Goal: Information Seeking & Learning: Learn about a topic

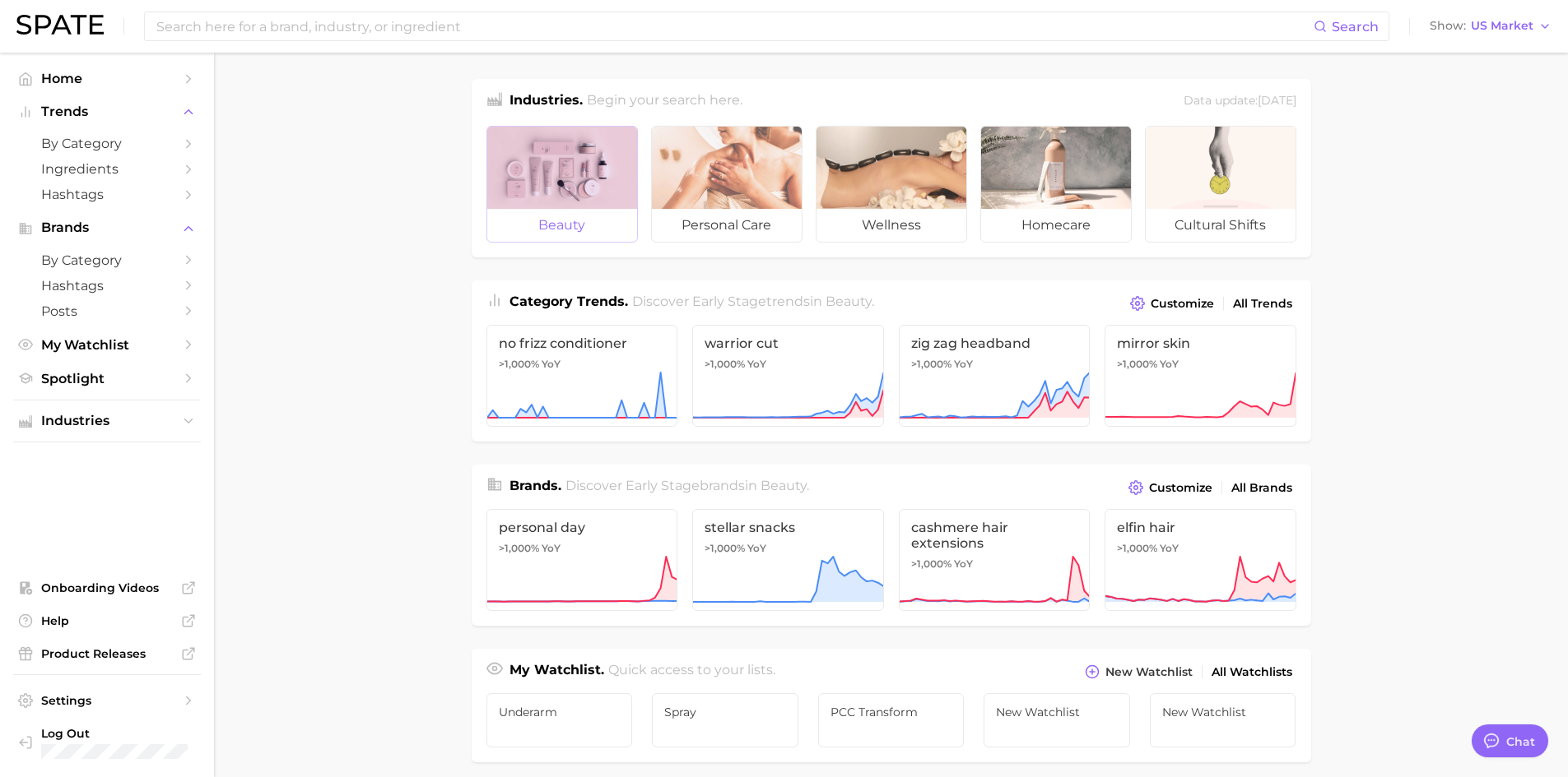
click at [604, 170] on div at bounding box center [561, 168] width 150 height 82
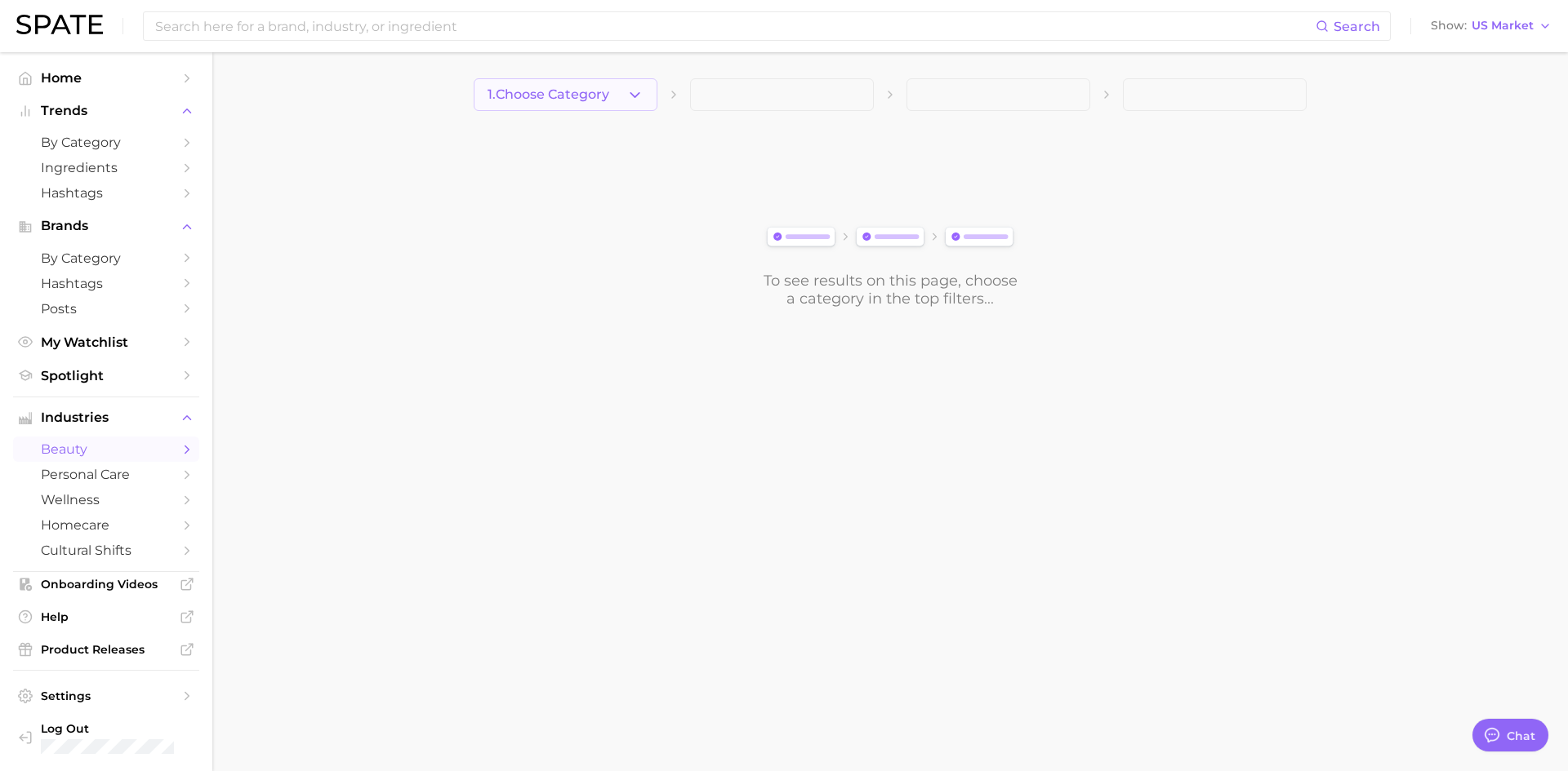
click at [635, 109] on button "1. Choose Category" at bounding box center [566, 95] width 184 height 33
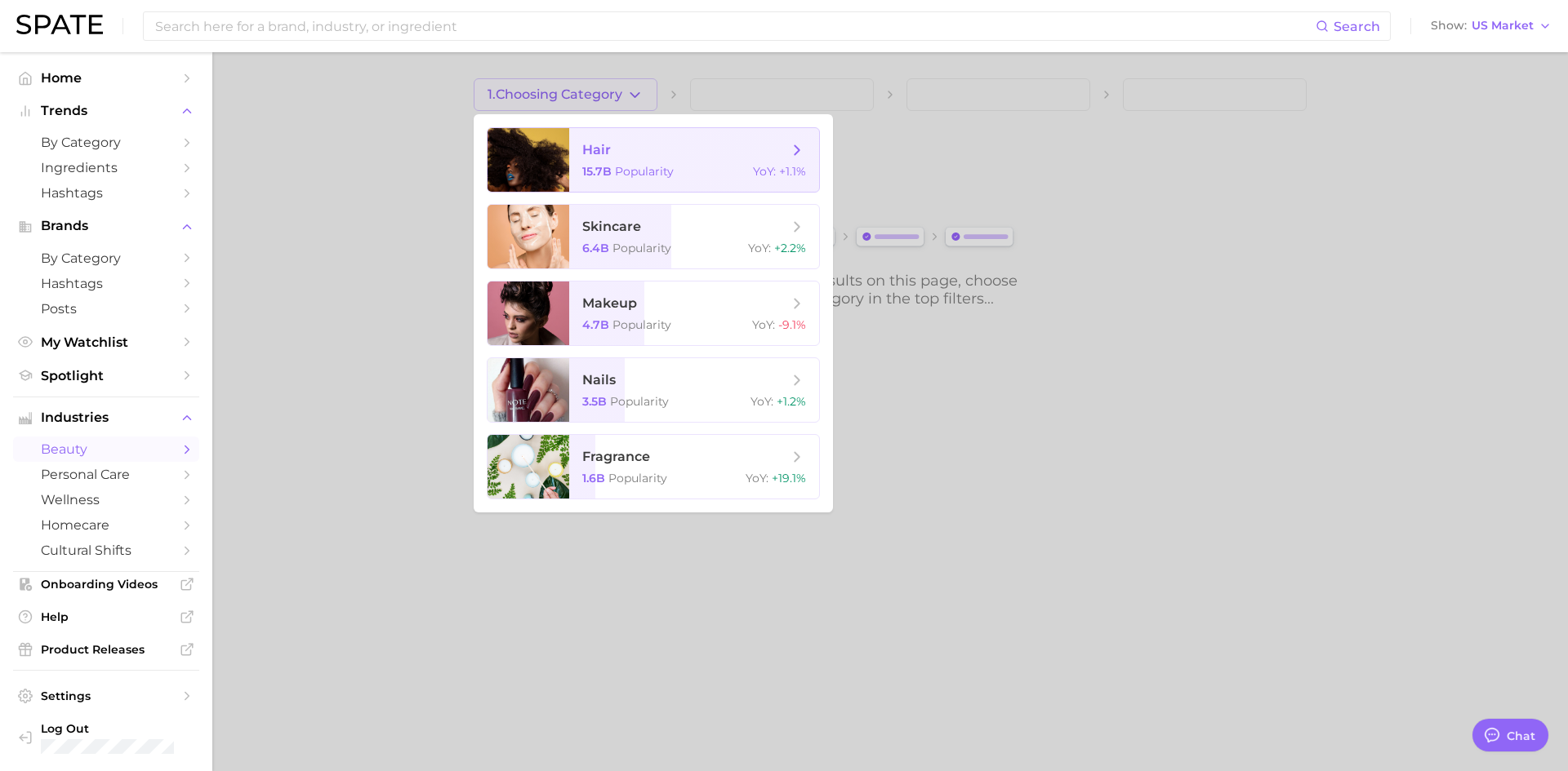
click at [631, 154] on span "hair" at bounding box center [685, 150] width 206 height 18
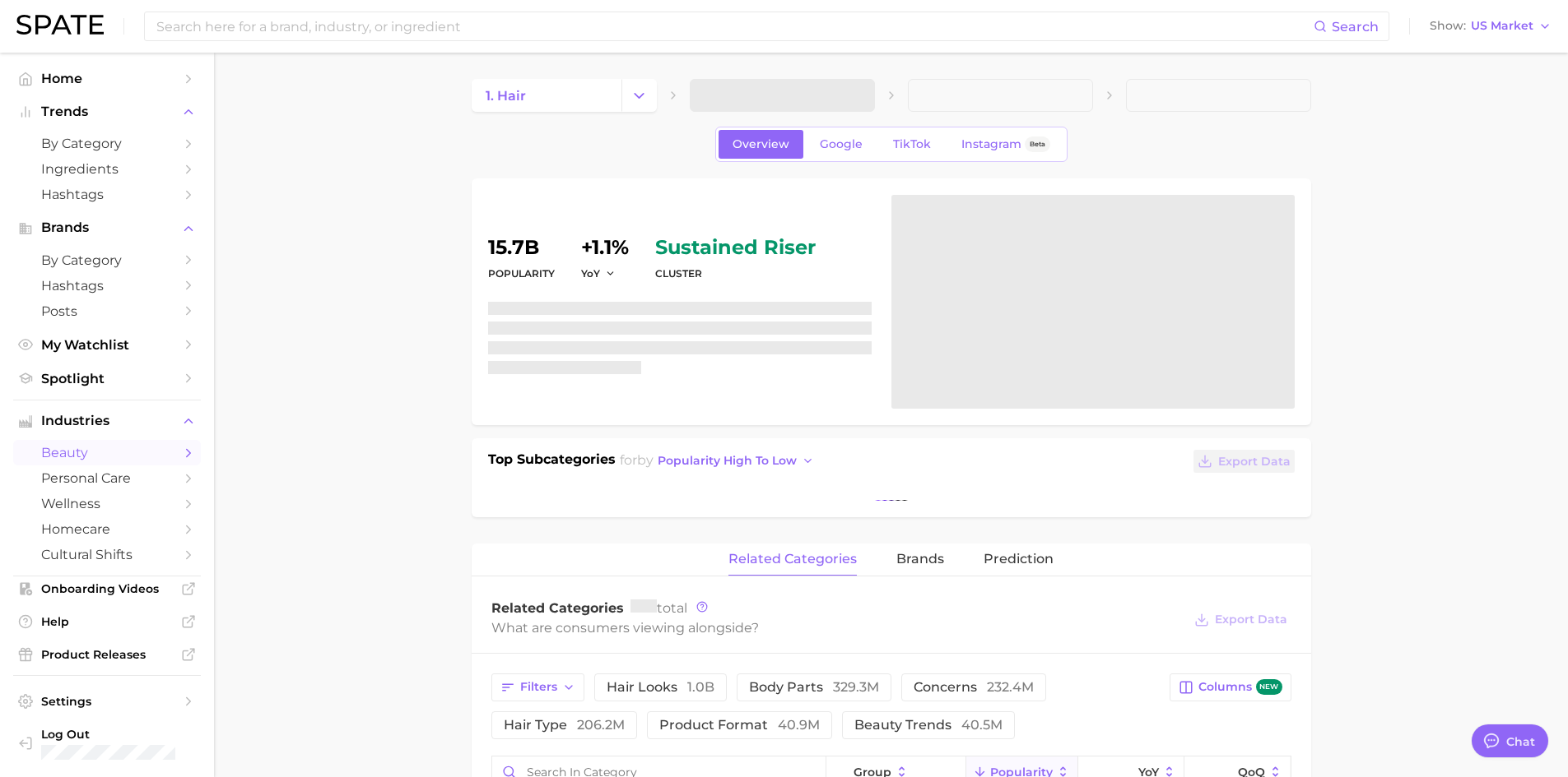
type textarea "x"
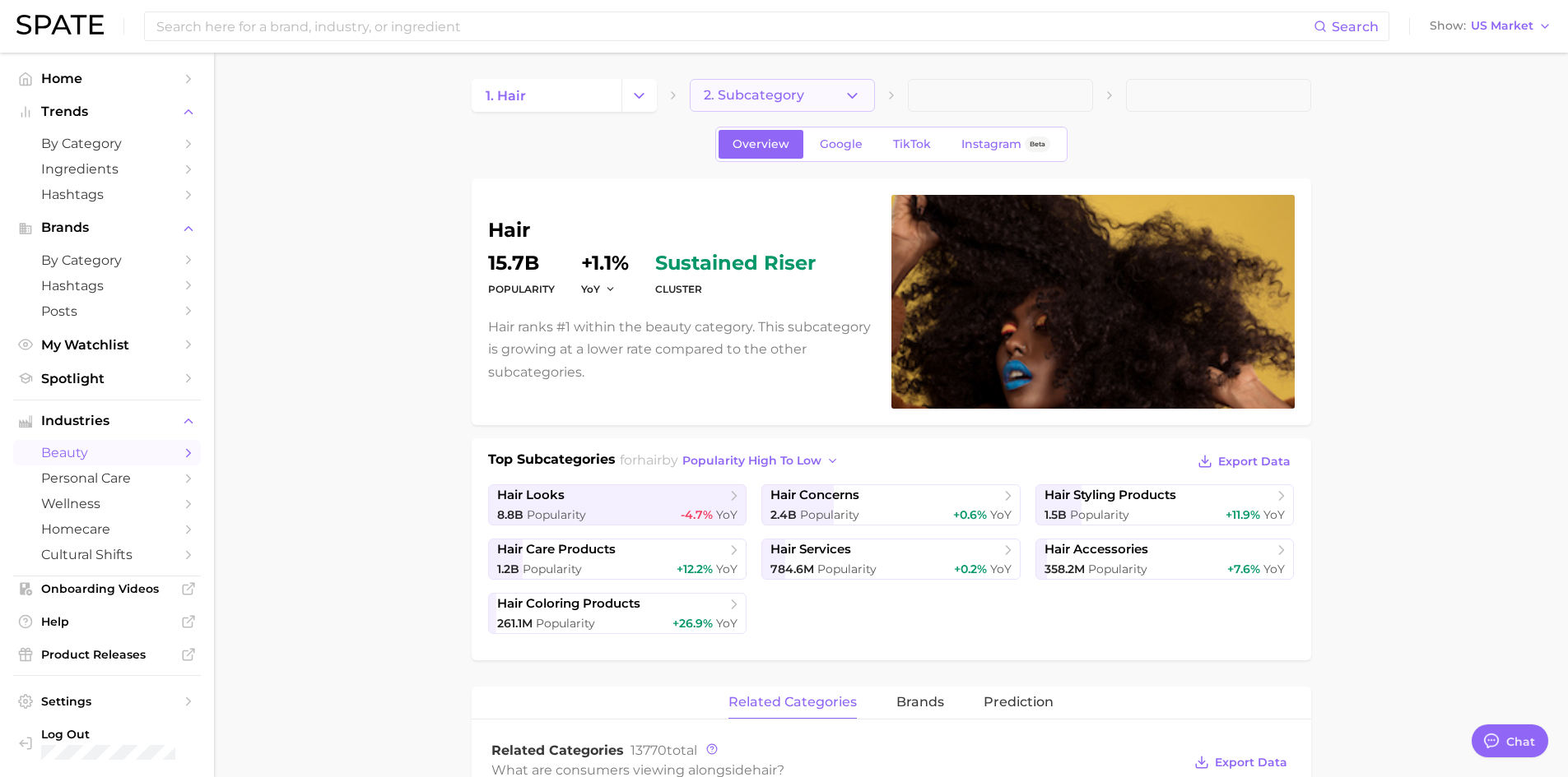
click at [834, 85] on button "2. Subcategory" at bounding box center [783, 95] width 185 height 33
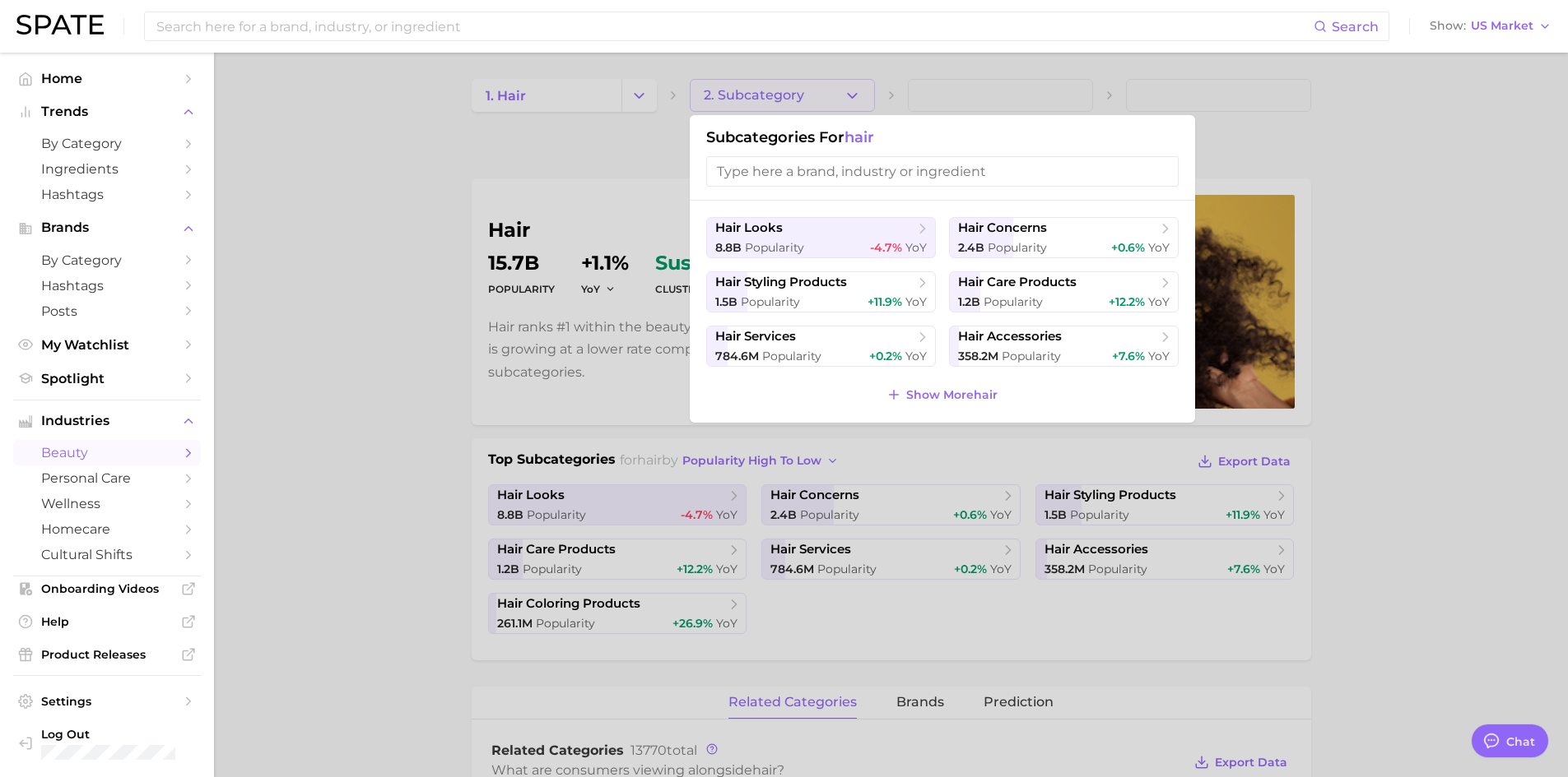
click at [833, 91] on div at bounding box center [784, 388] width 1568 height 777
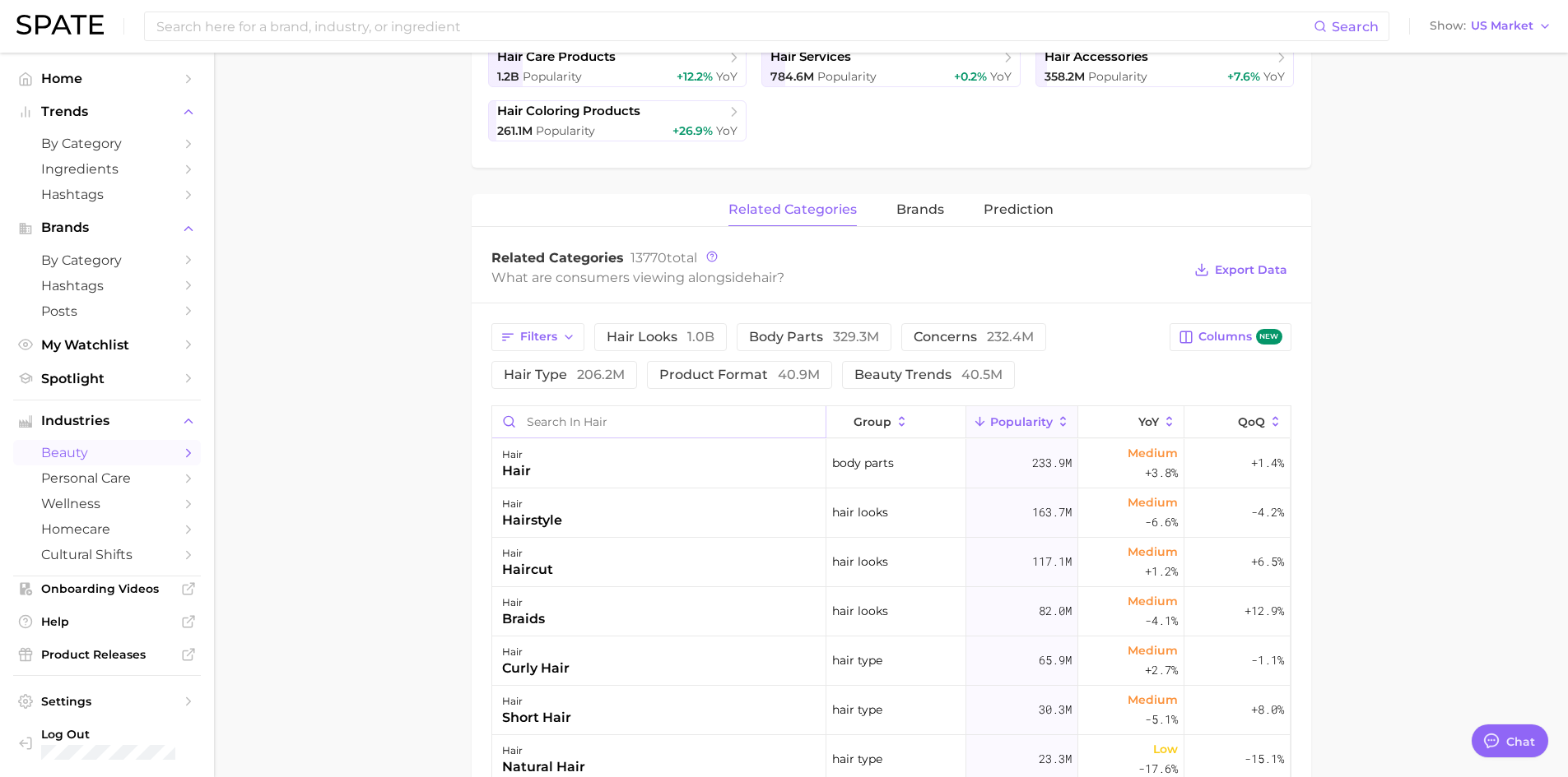
scroll to position [494, 0]
click at [578, 434] on input "Search in hair" at bounding box center [659, 421] width 333 height 31
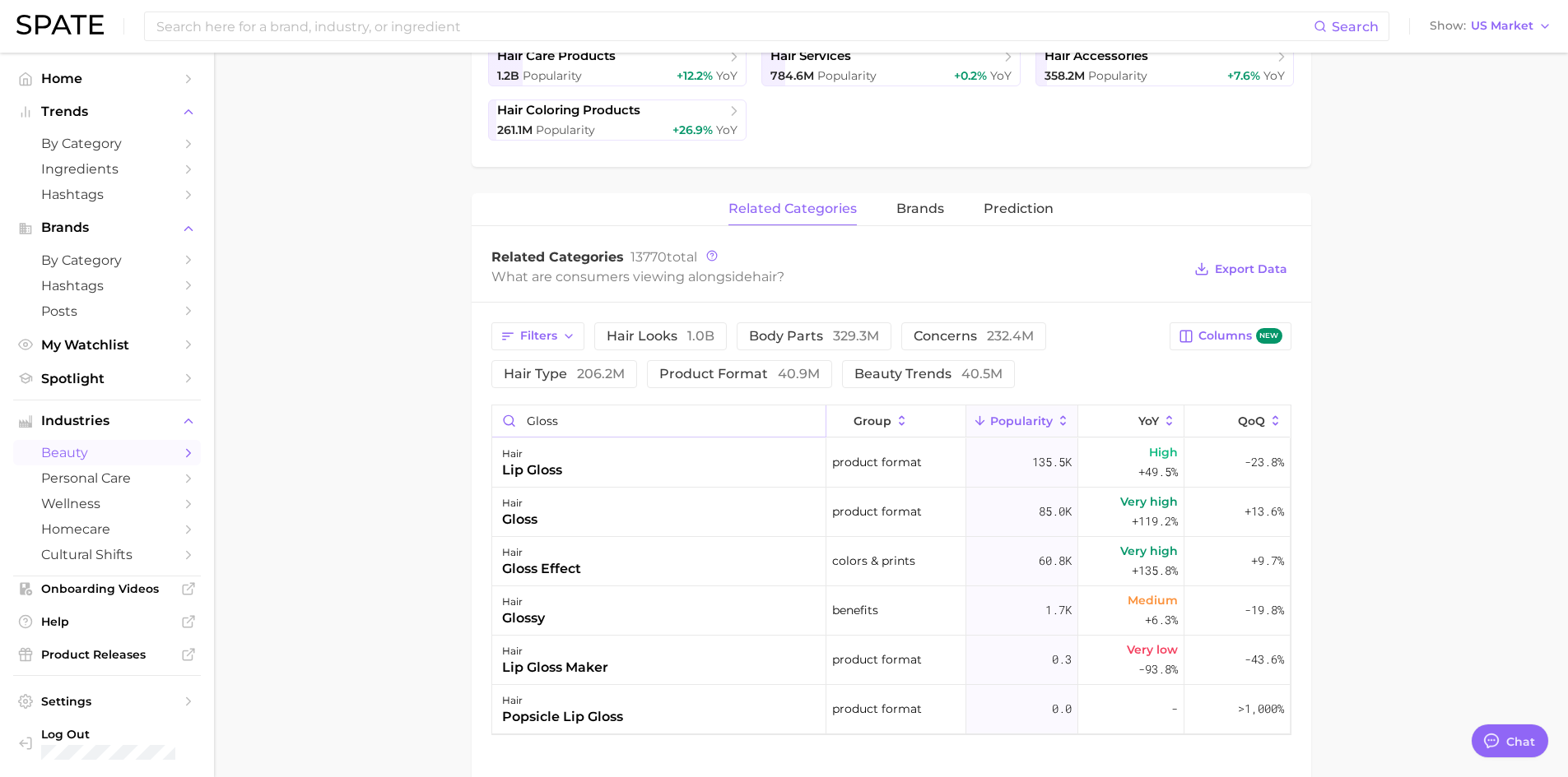
drag, startPoint x: 588, startPoint y: 417, endPoint x: 527, endPoint y: 421, distance: 61.1
click at [527, 421] on input "gloss" at bounding box center [659, 421] width 333 height 31
type input "hair gloss"
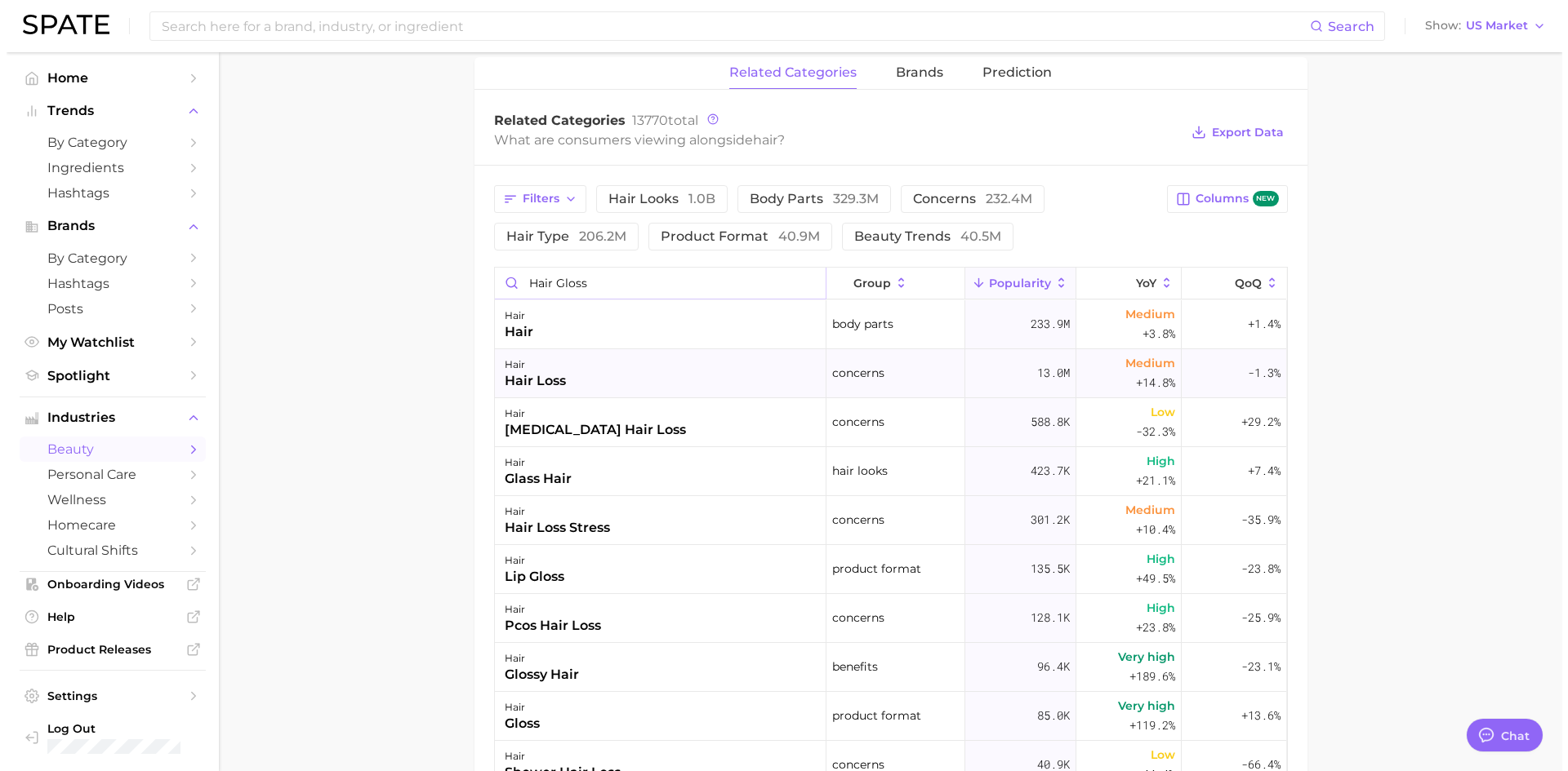
scroll to position [653, 0]
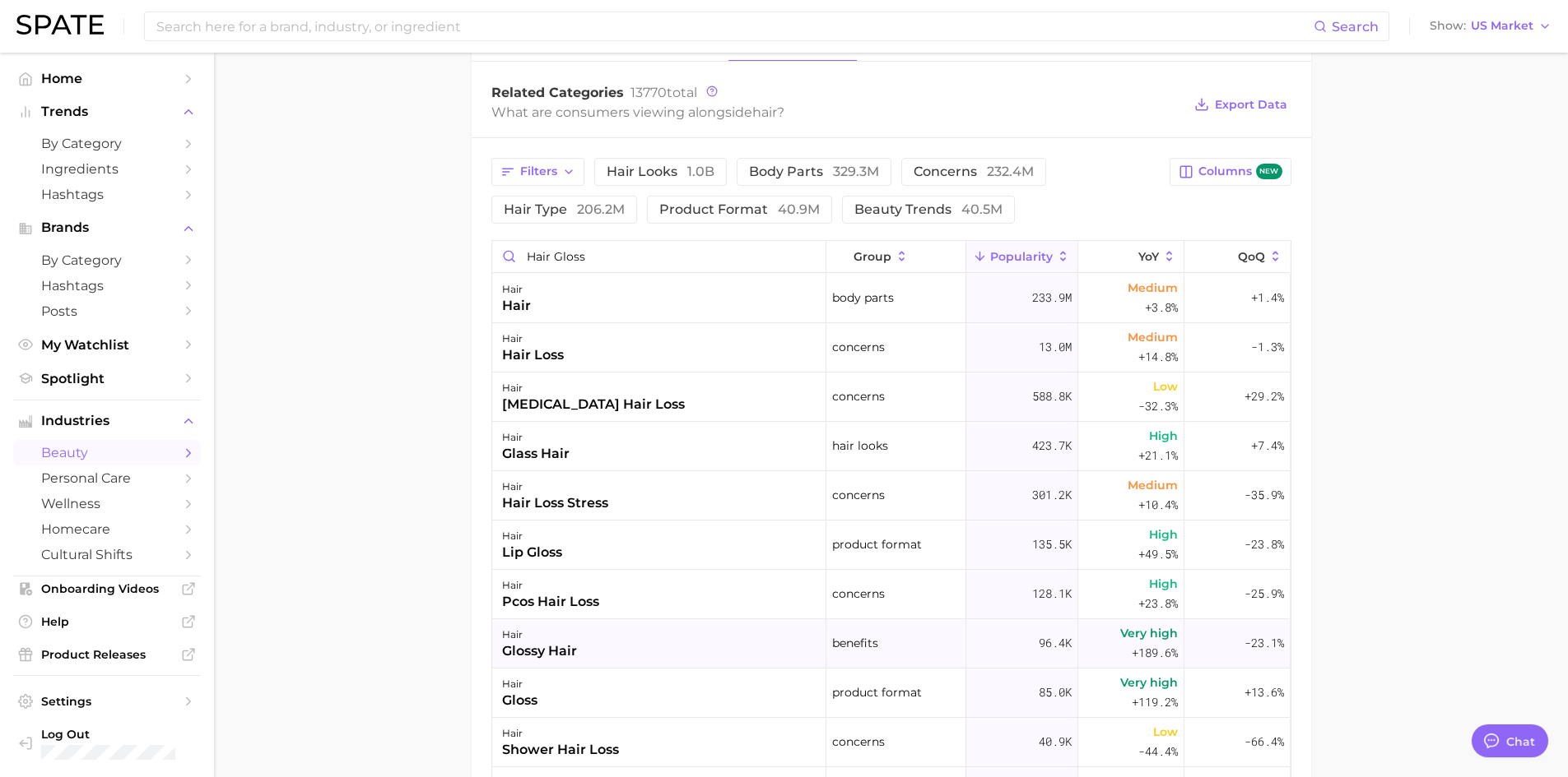
click at [560, 646] on div "glossy hair" at bounding box center [540, 651] width 75 height 20
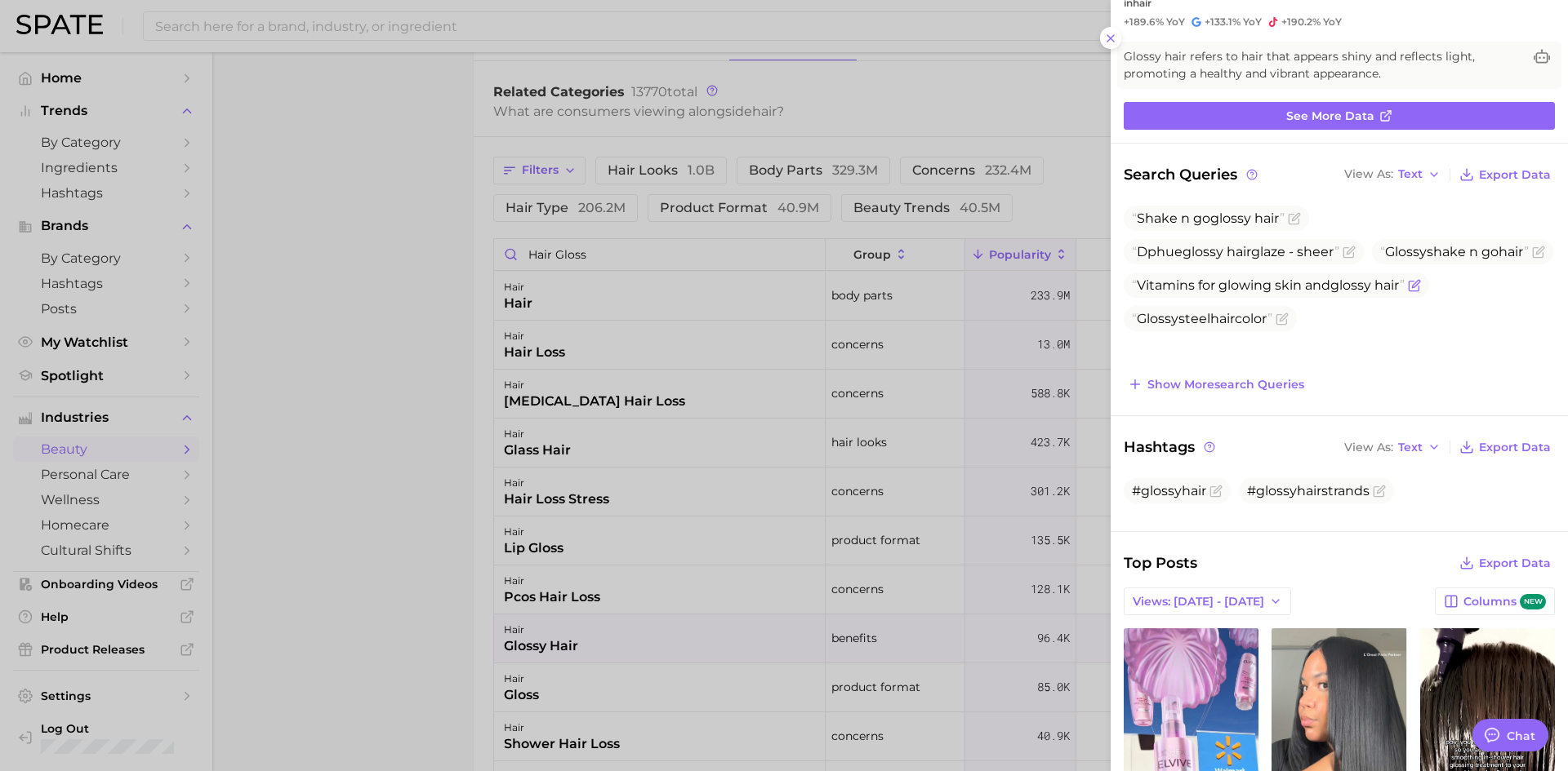
scroll to position [0, 0]
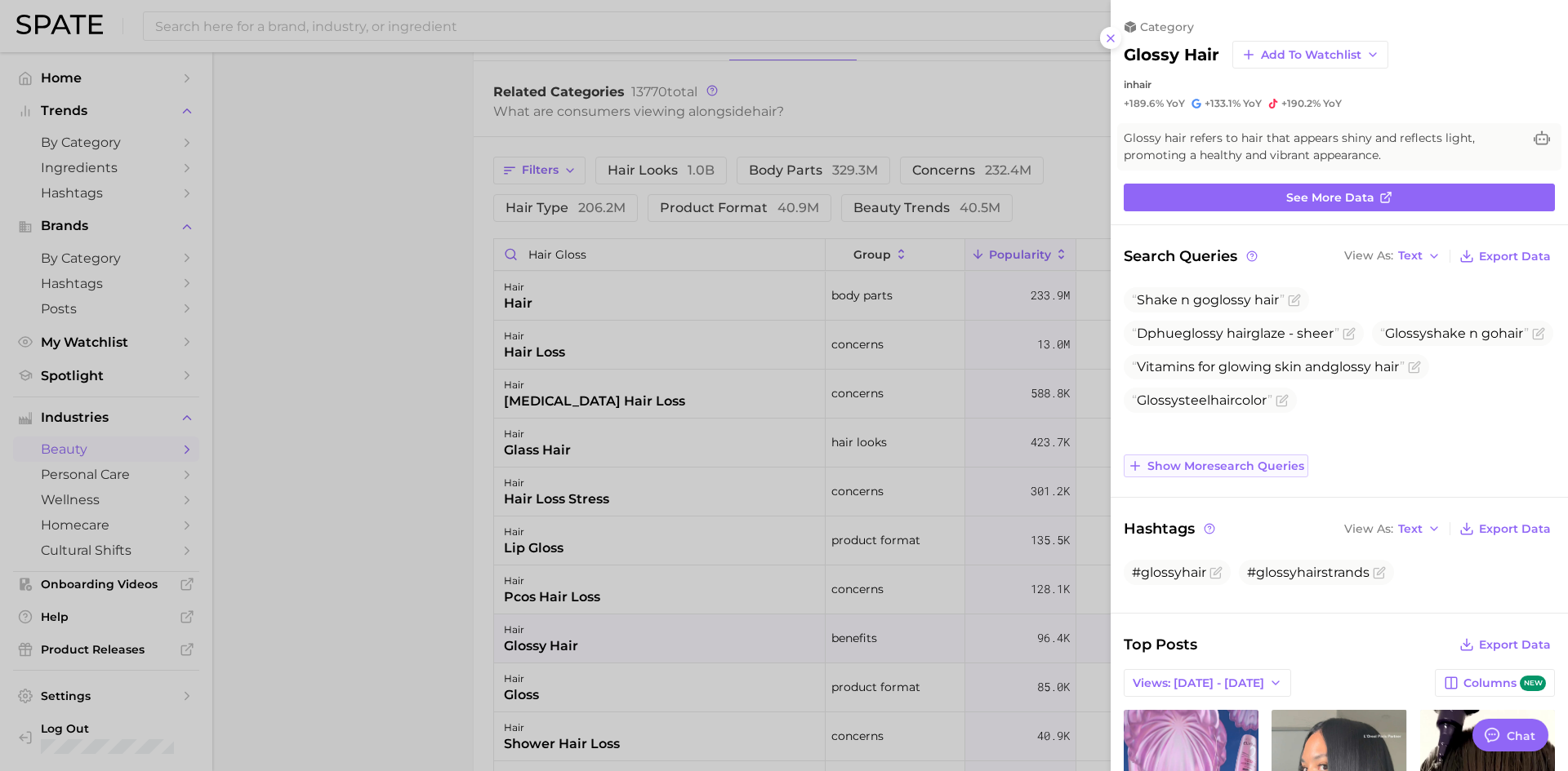
click at [1195, 468] on span "Show more search queries" at bounding box center [1225, 467] width 157 height 14
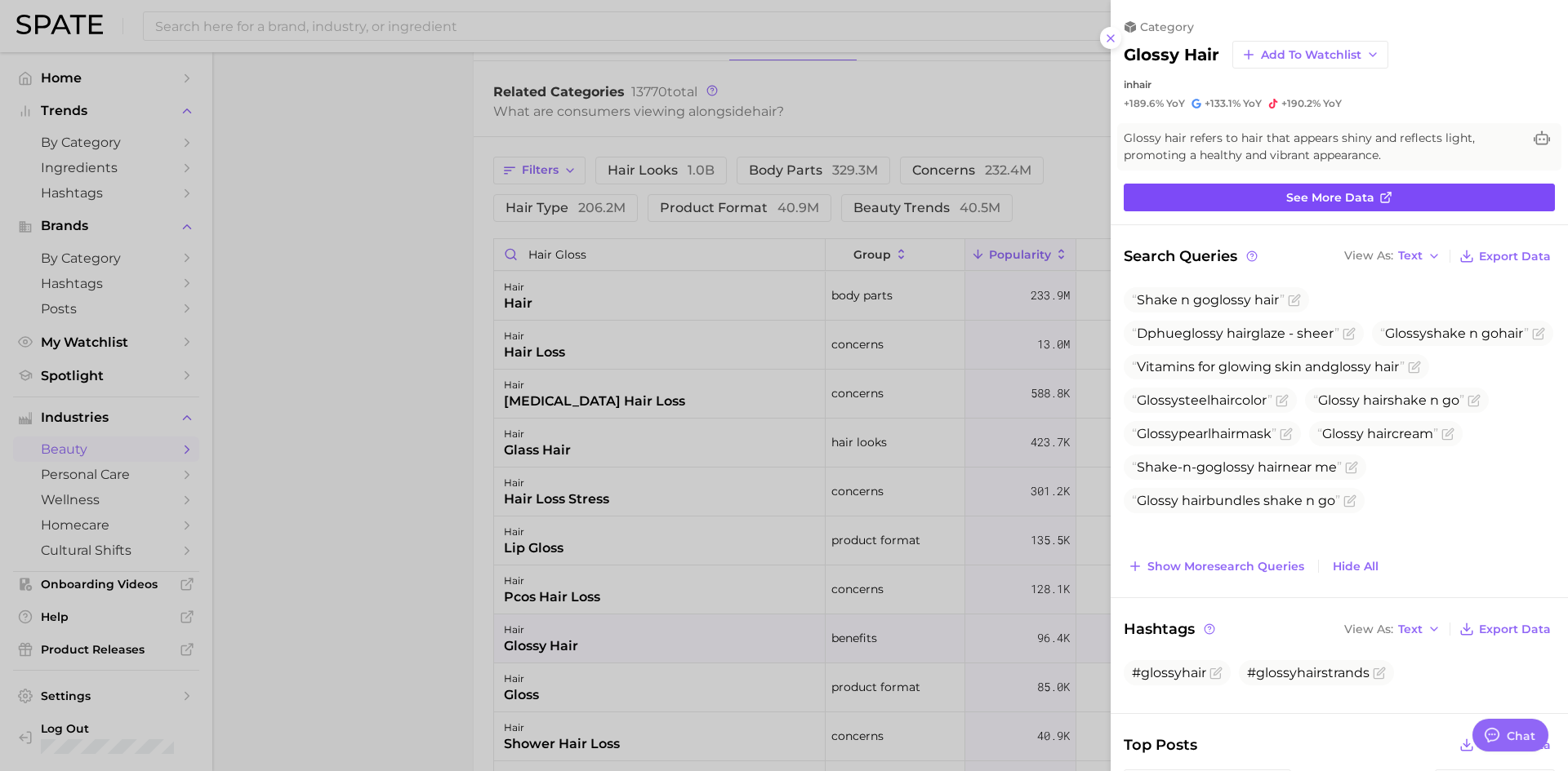
click at [1313, 199] on span "See more data" at bounding box center [1330, 198] width 89 height 14
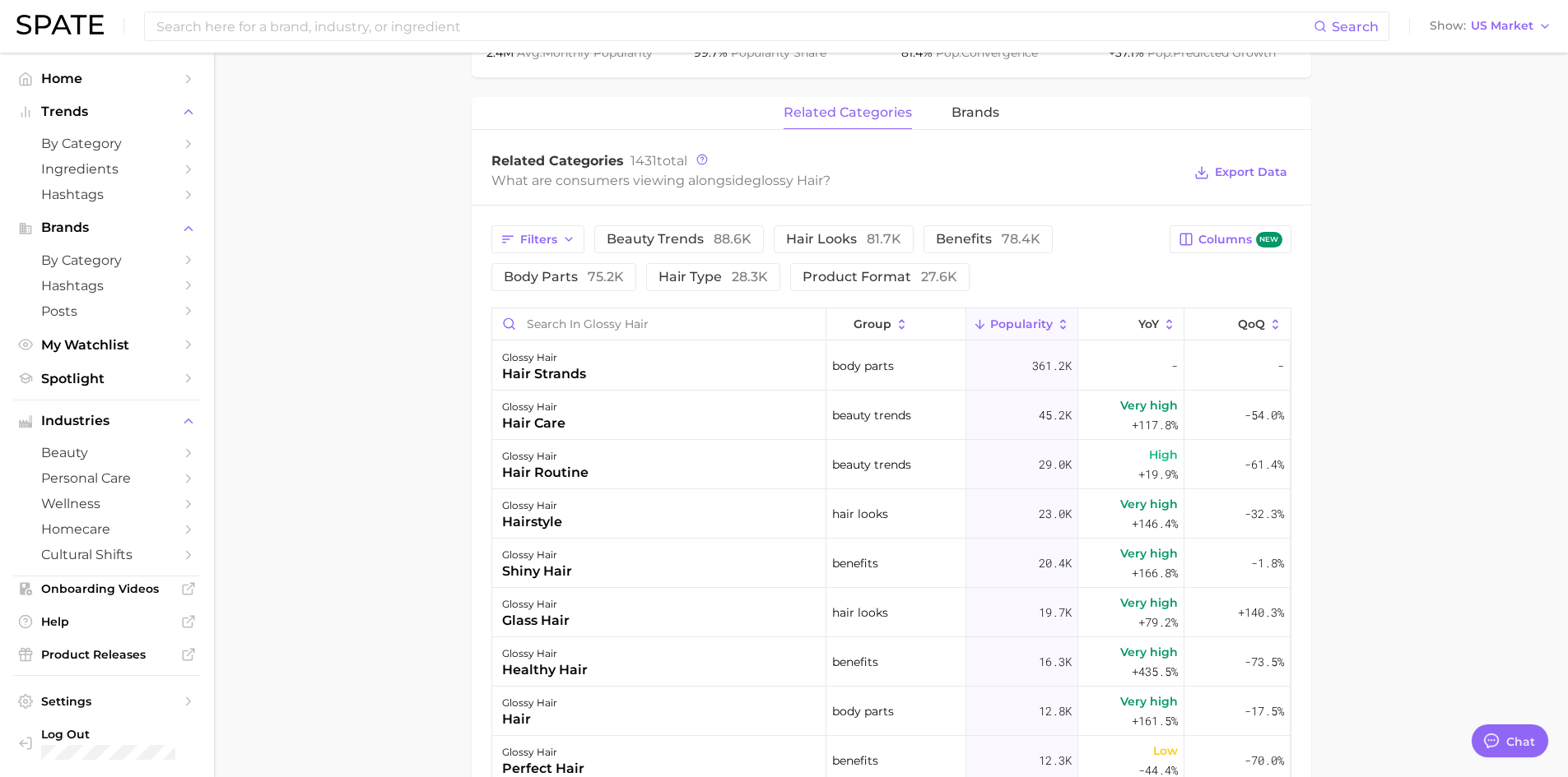
scroll to position [718, 0]
click at [1247, 170] on span "Export Data" at bounding box center [1251, 174] width 73 height 14
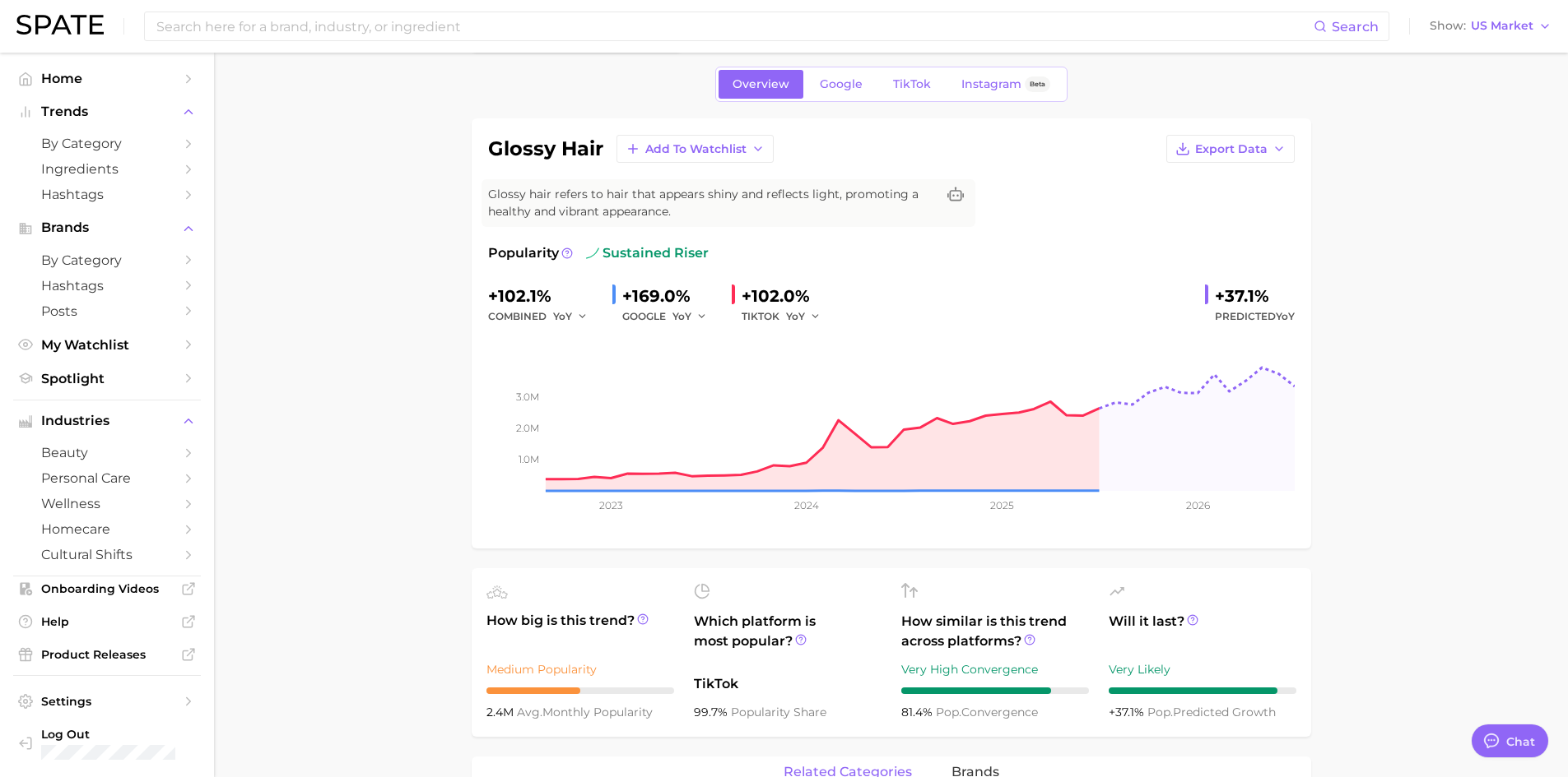
scroll to position [0, 0]
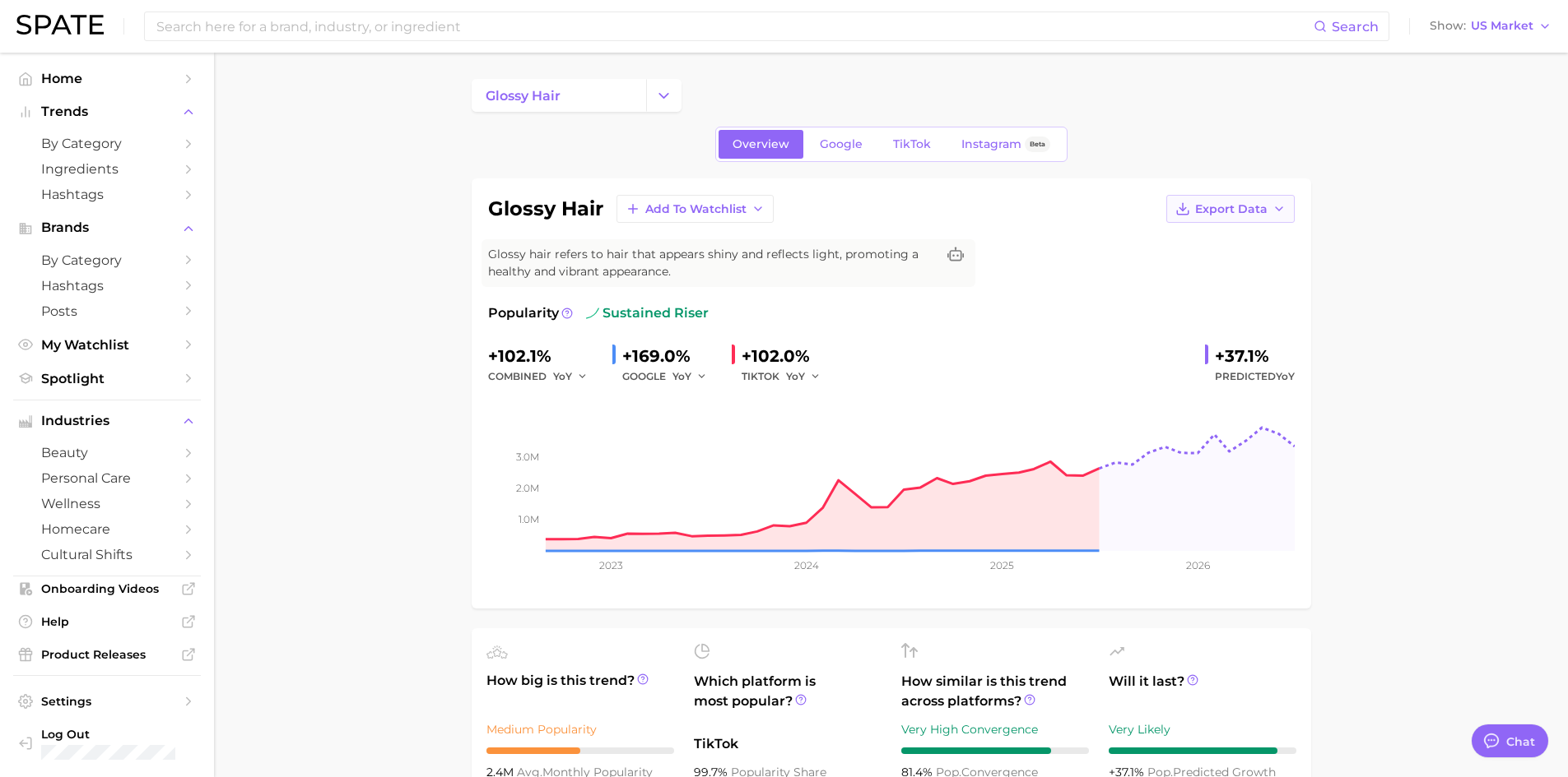
click at [1202, 199] on button "Export Data" at bounding box center [1230, 209] width 129 height 28
click at [1175, 257] on button "Time Series Image" at bounding box center [1203, 269] width 181 height 30
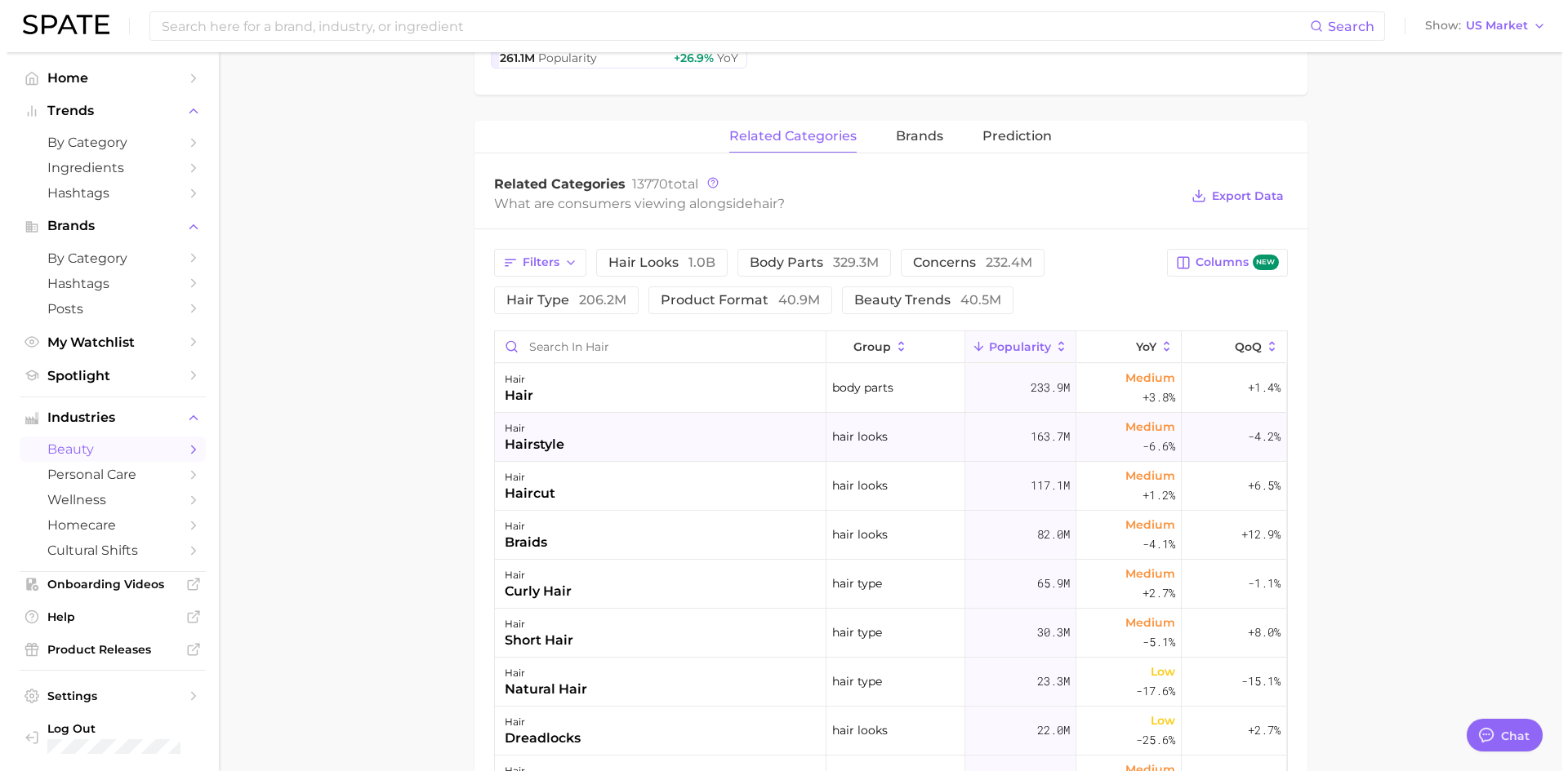
scroll to position [572, 0]
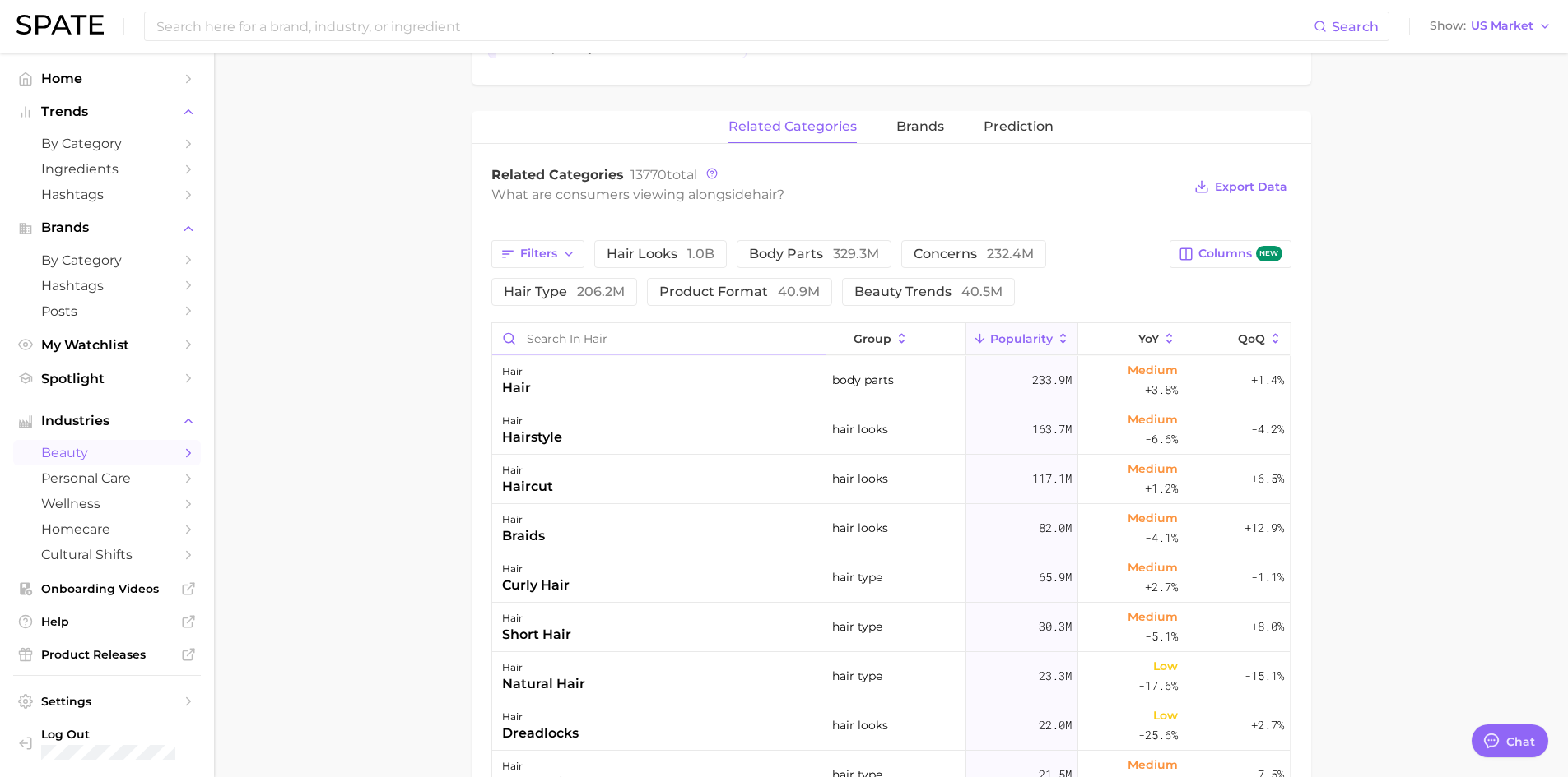
click at [566, 328] on input "Search in hair" at bounding box center [659, 339] width 333 height 31
type input "glossy hair"
click at [582, 683] on div "hair glossy hair" at bounding box center [659, 676] width 334 height 49
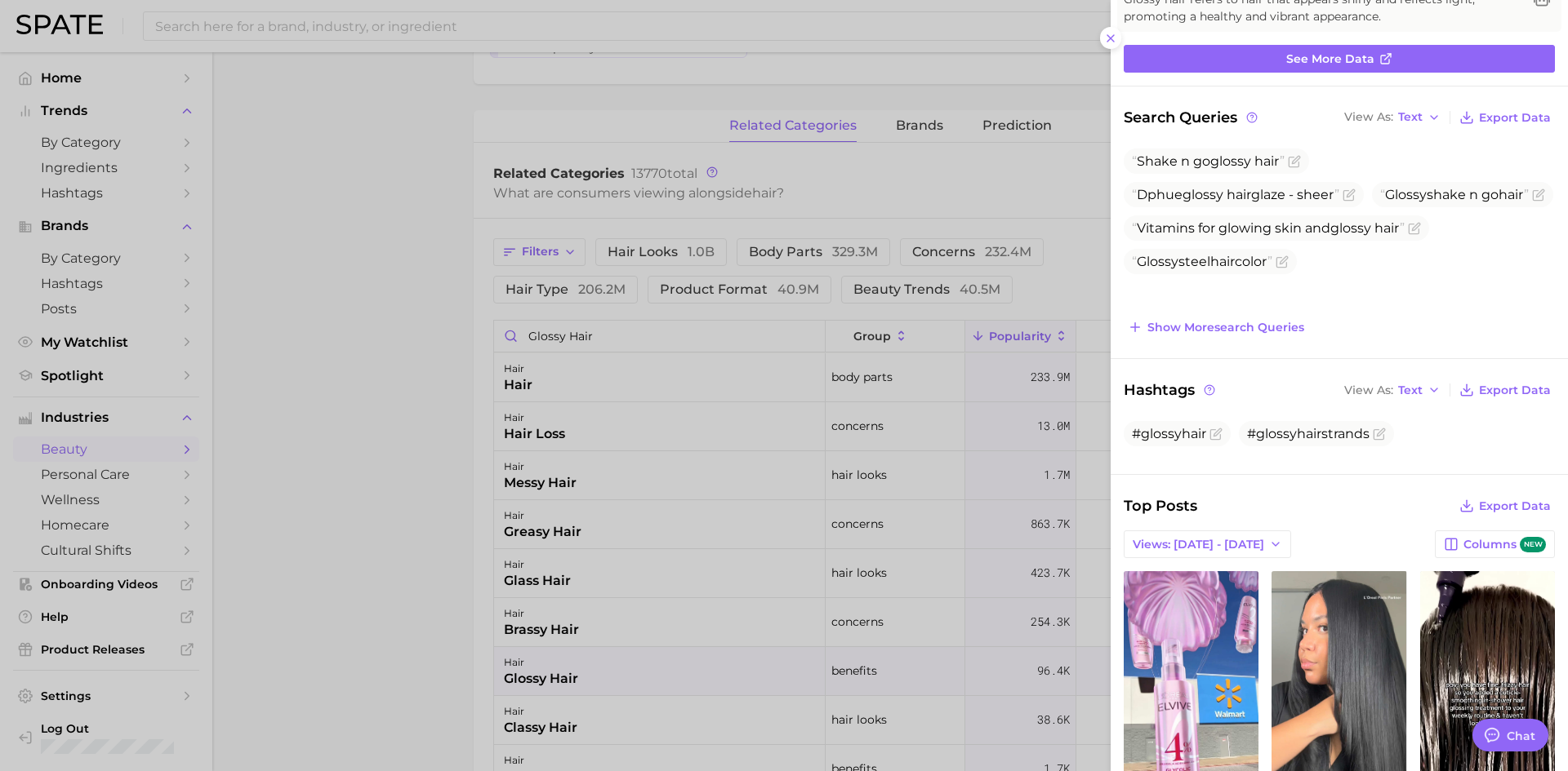
scroll to position [163, 0]
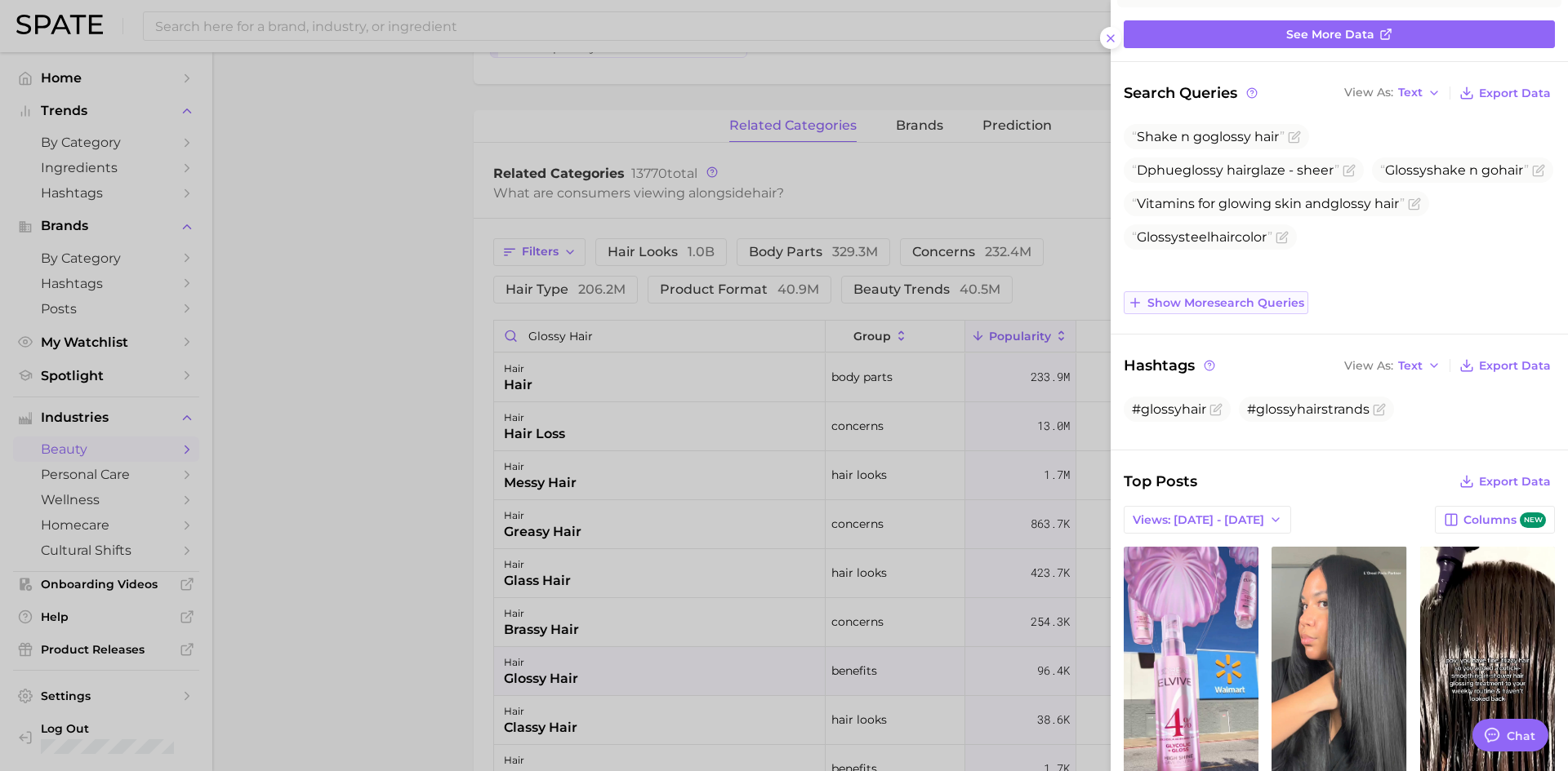
click at [1247, 308] on span "Show more search queries" at bounding box center [1225, 304] width 157 height 14
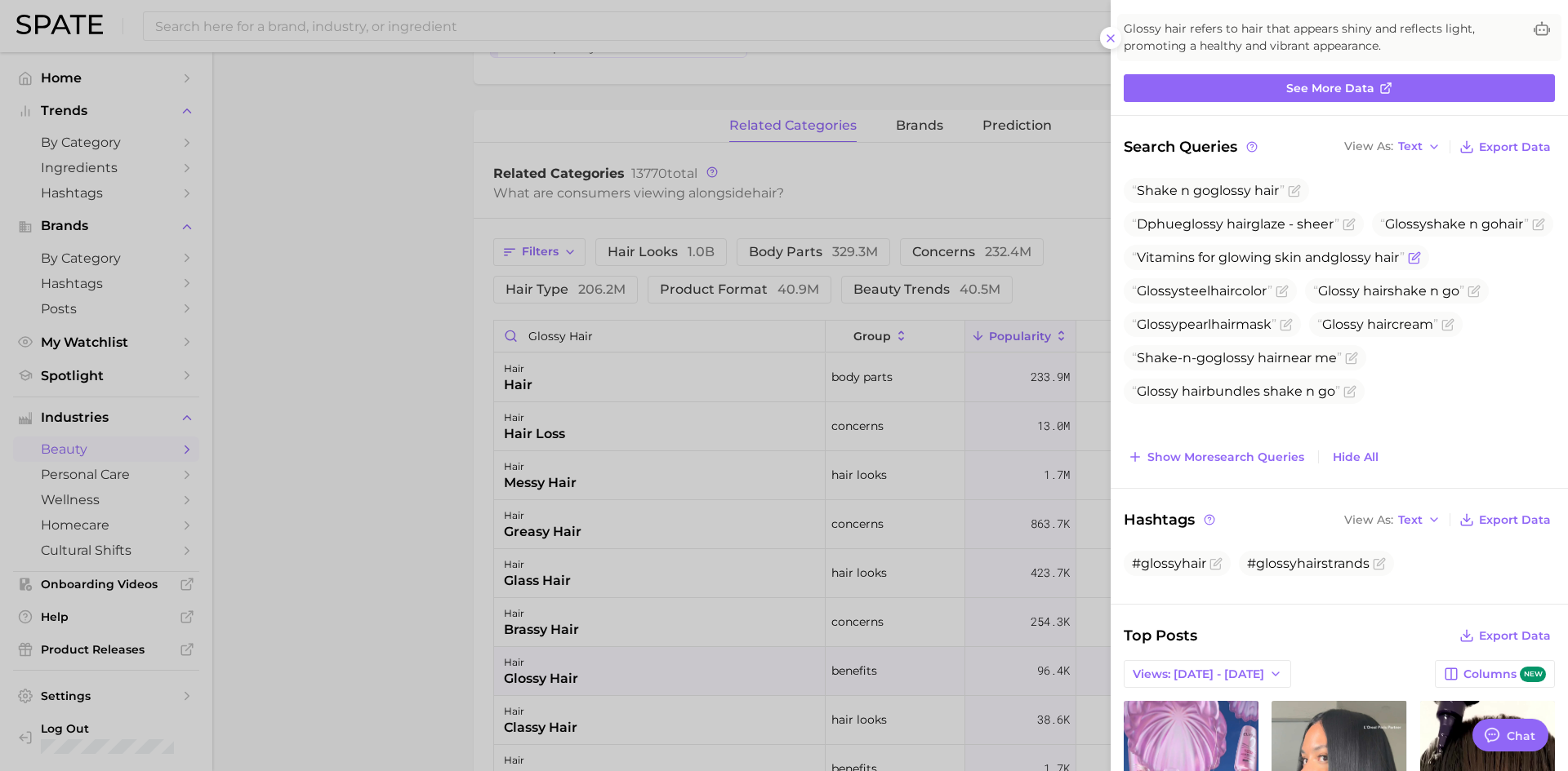
scroll to position [82, 0]
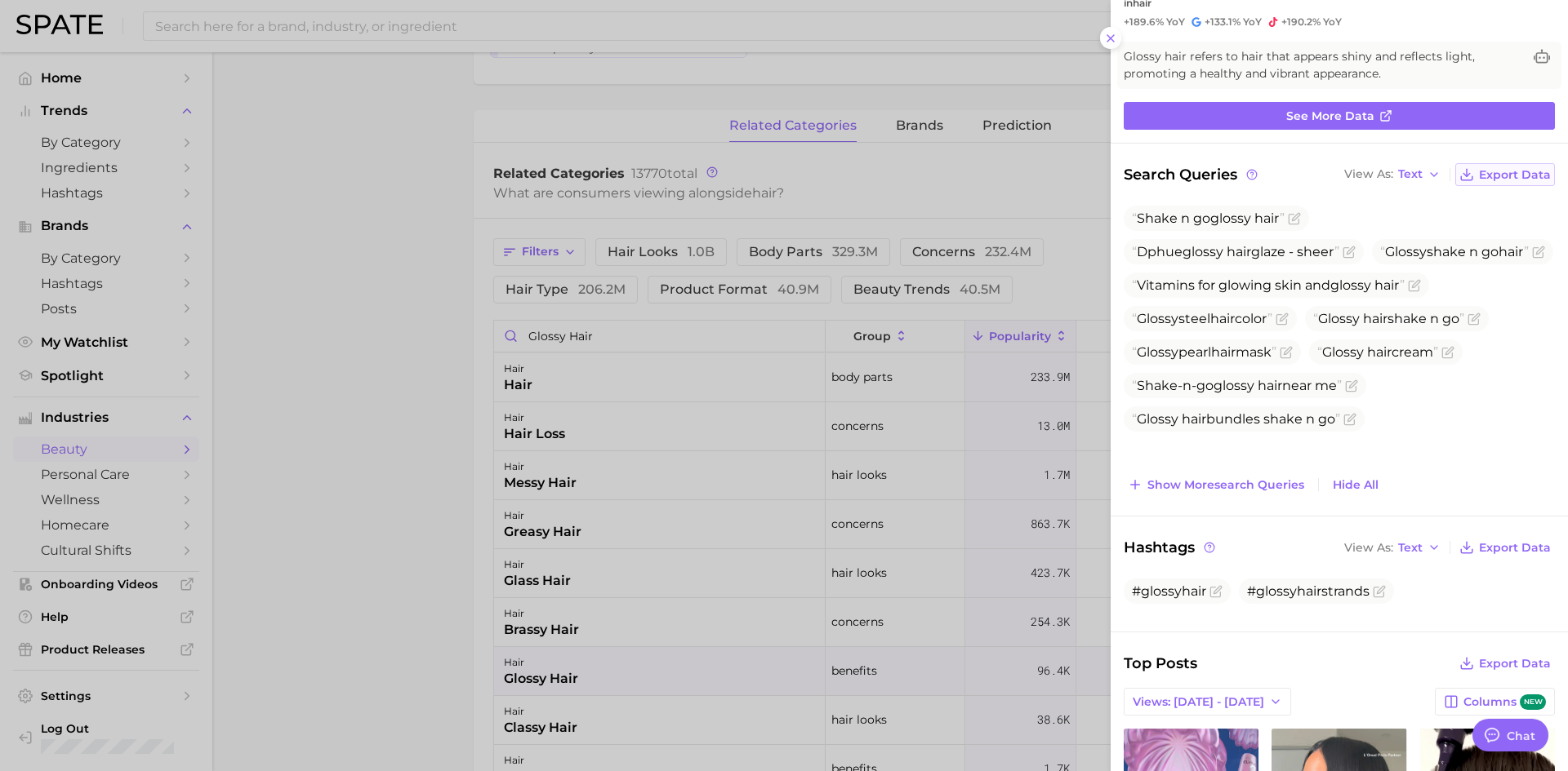
click at [1514, 175] on span "Export Data" at bounding box center [1514, 175] width 72 height 14
click at [1509, 555] on button "Export Data" at bounding box center [1505, 547] width 100 height 23
click at [1106, 38] on icon at bounding box center [1110, 38] width 13 height 13
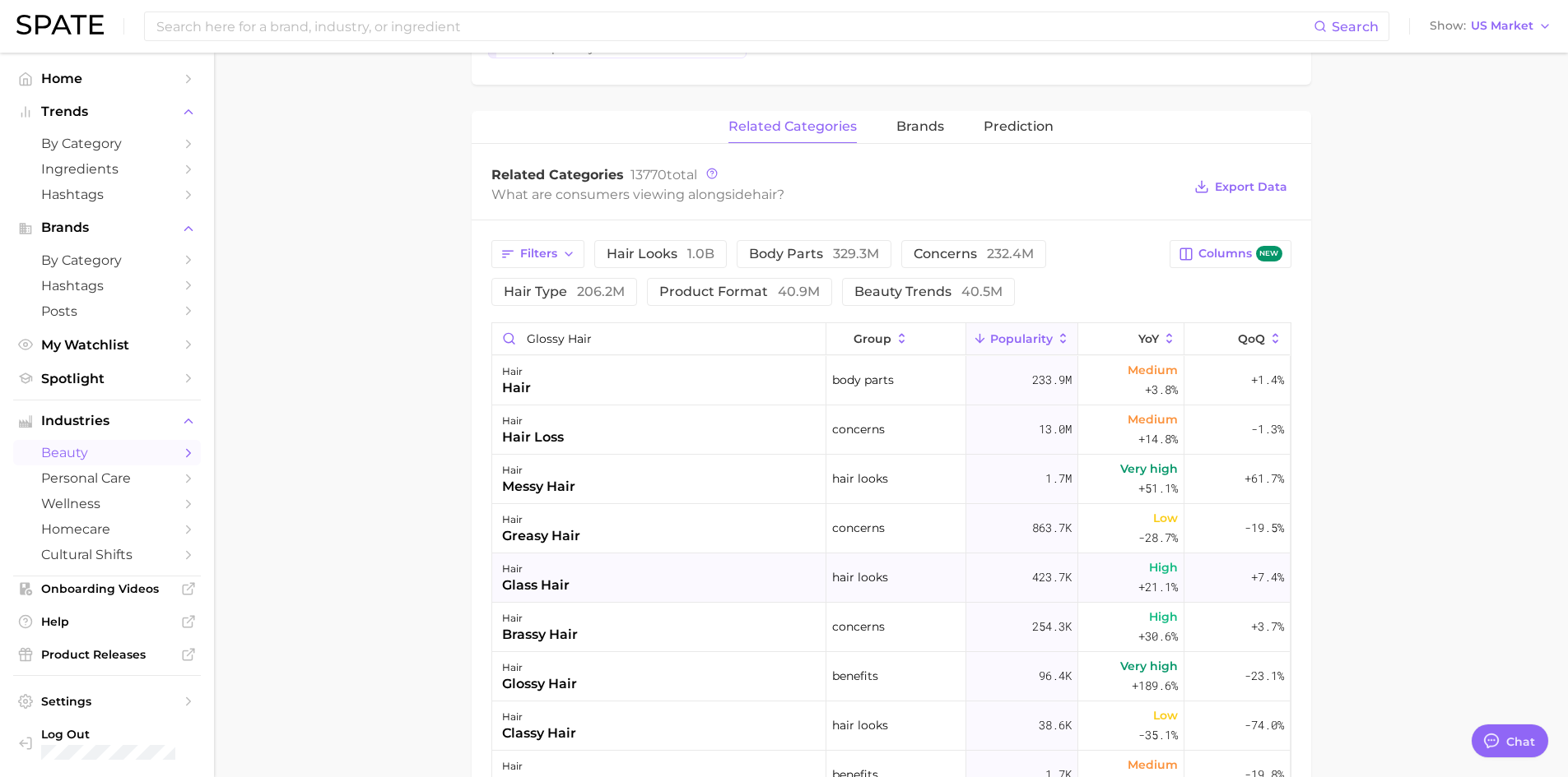
click at [566, 579] on div "glass hair" at bounding box center [535, 586] width 67 height 20
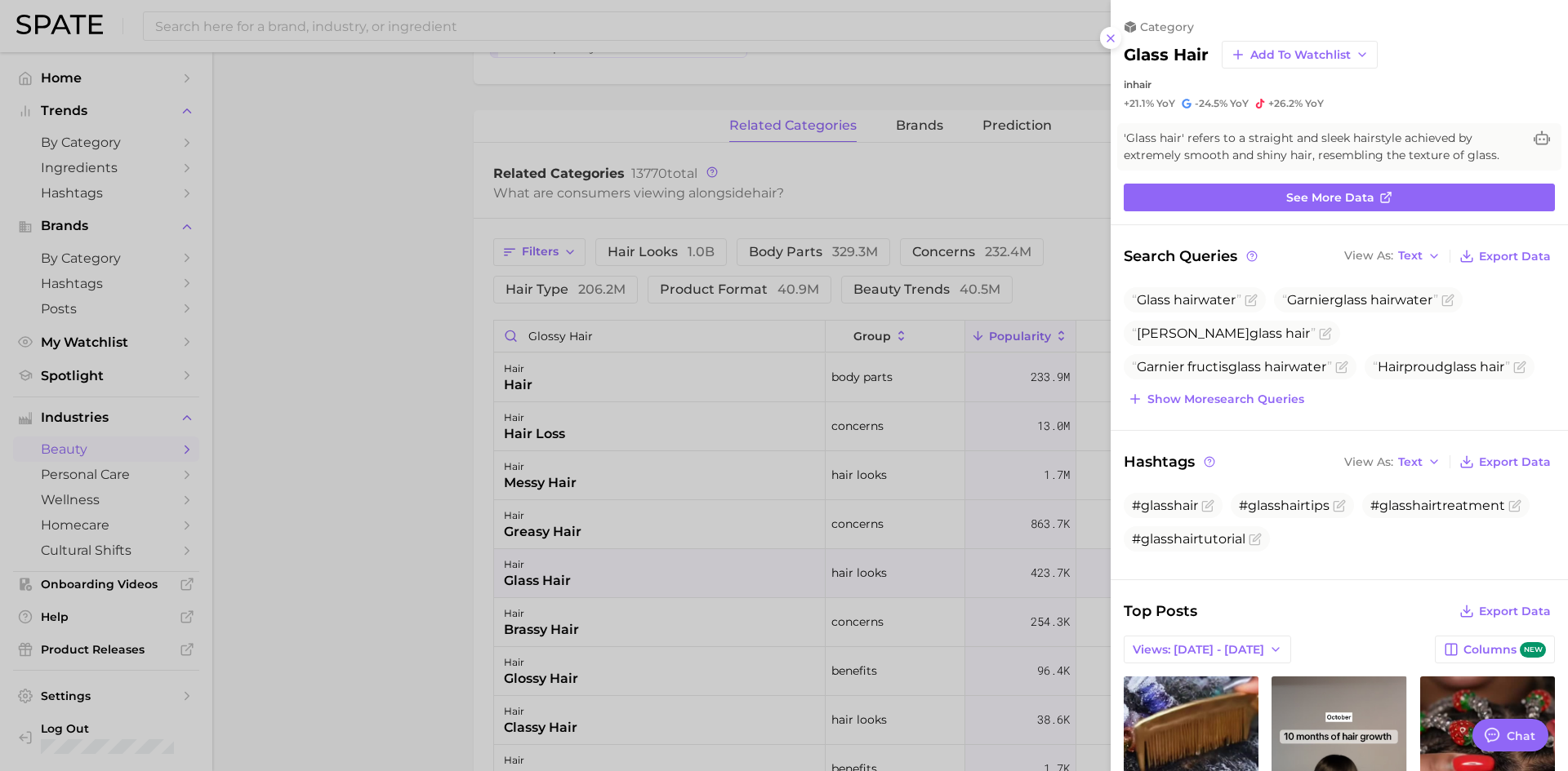
scroll to position [0, 0]
click at [1185, 408] on button "Show more search queries" at bounding box center [1216, 399] width 185 height 23
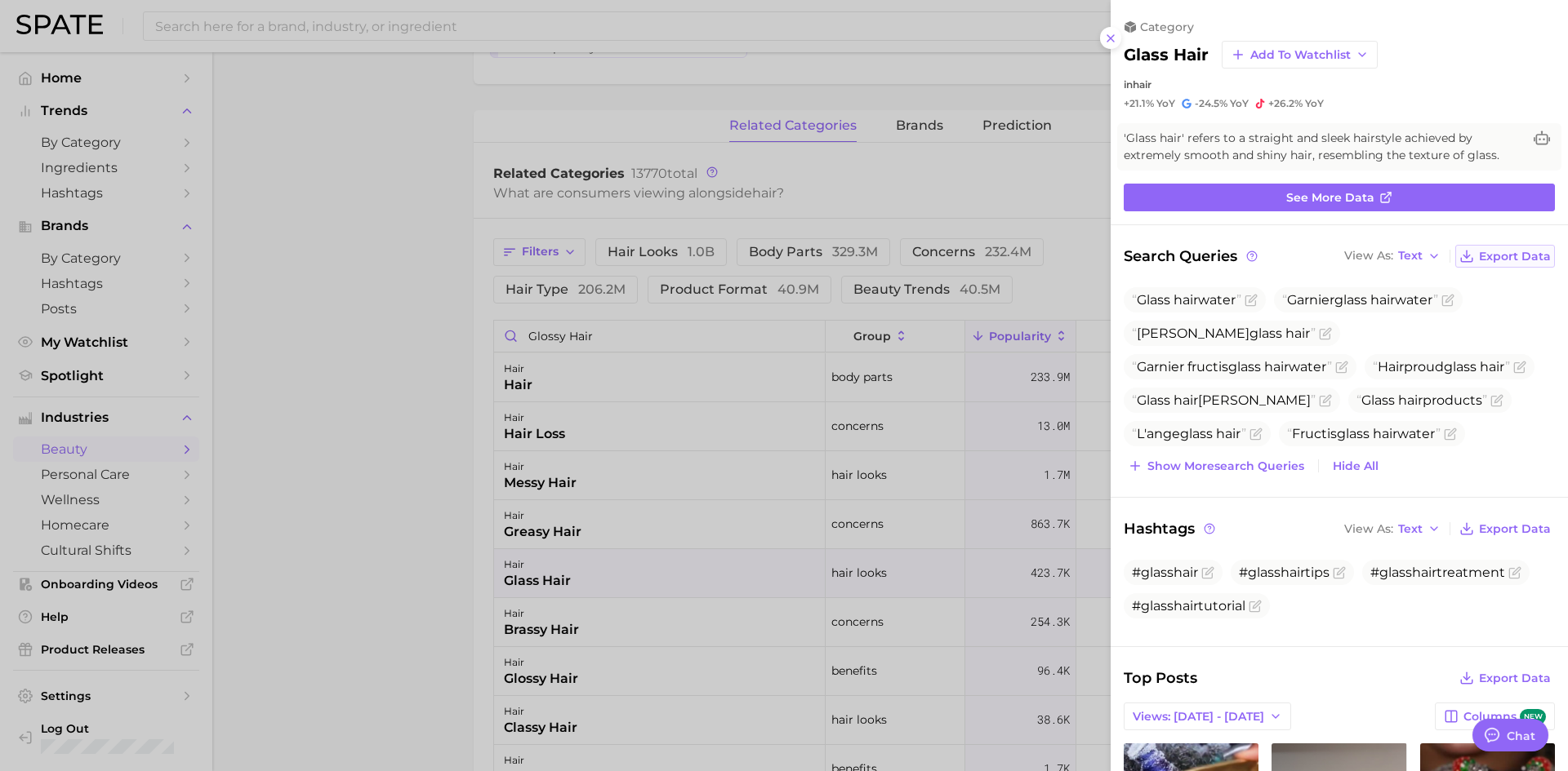
click at [1490, 257] on span "Export Data" at bounding box center [1514, 257] width 72 height 14
click at [1459, 520] on button "Export Data" at bounding box center [1505, 529] width 100 height 23
click at [1283, 188] on link "See more data" at bounding box center [1339, 198] width 431 height 28
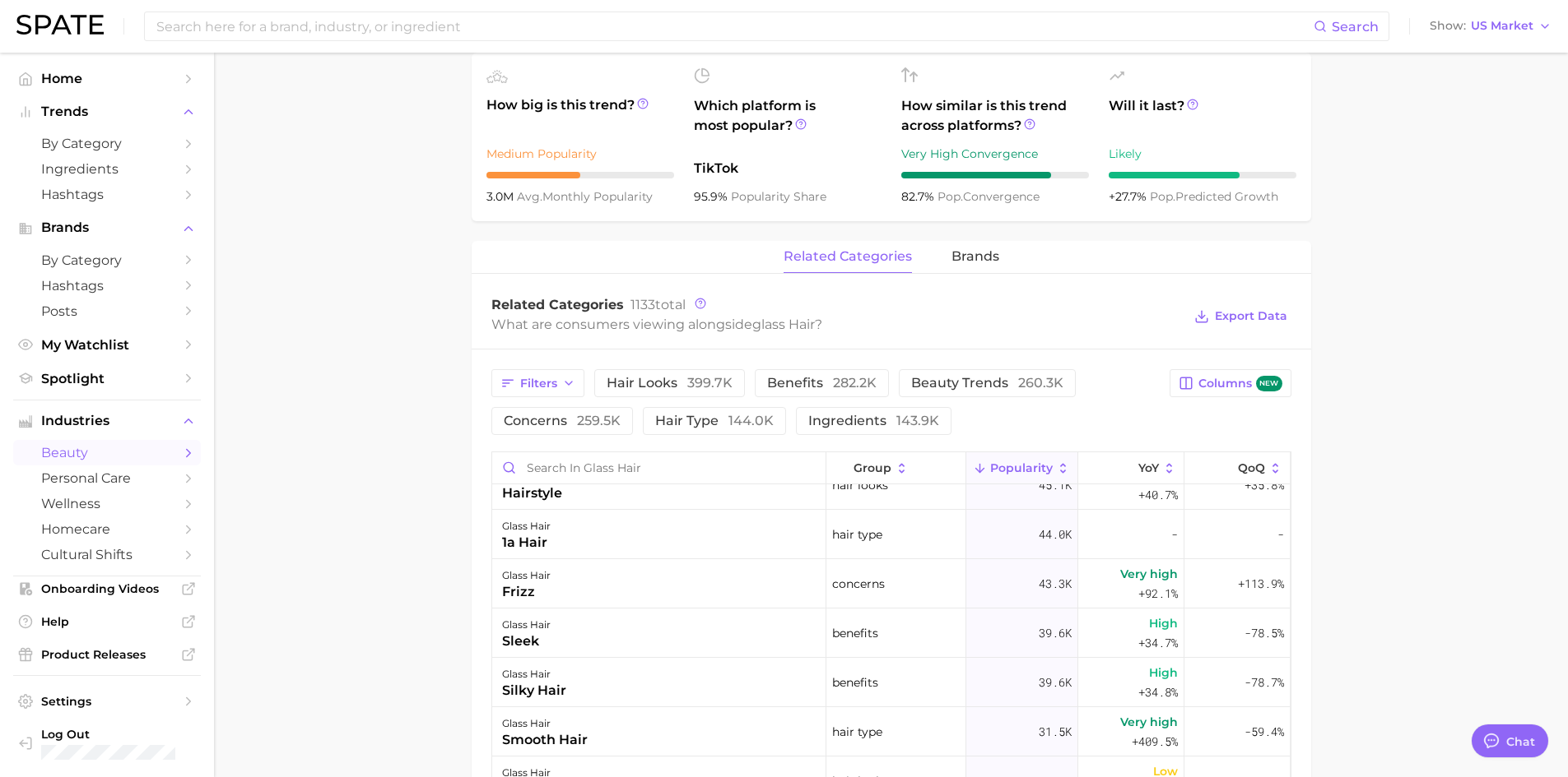
scroll to position [494, 0]
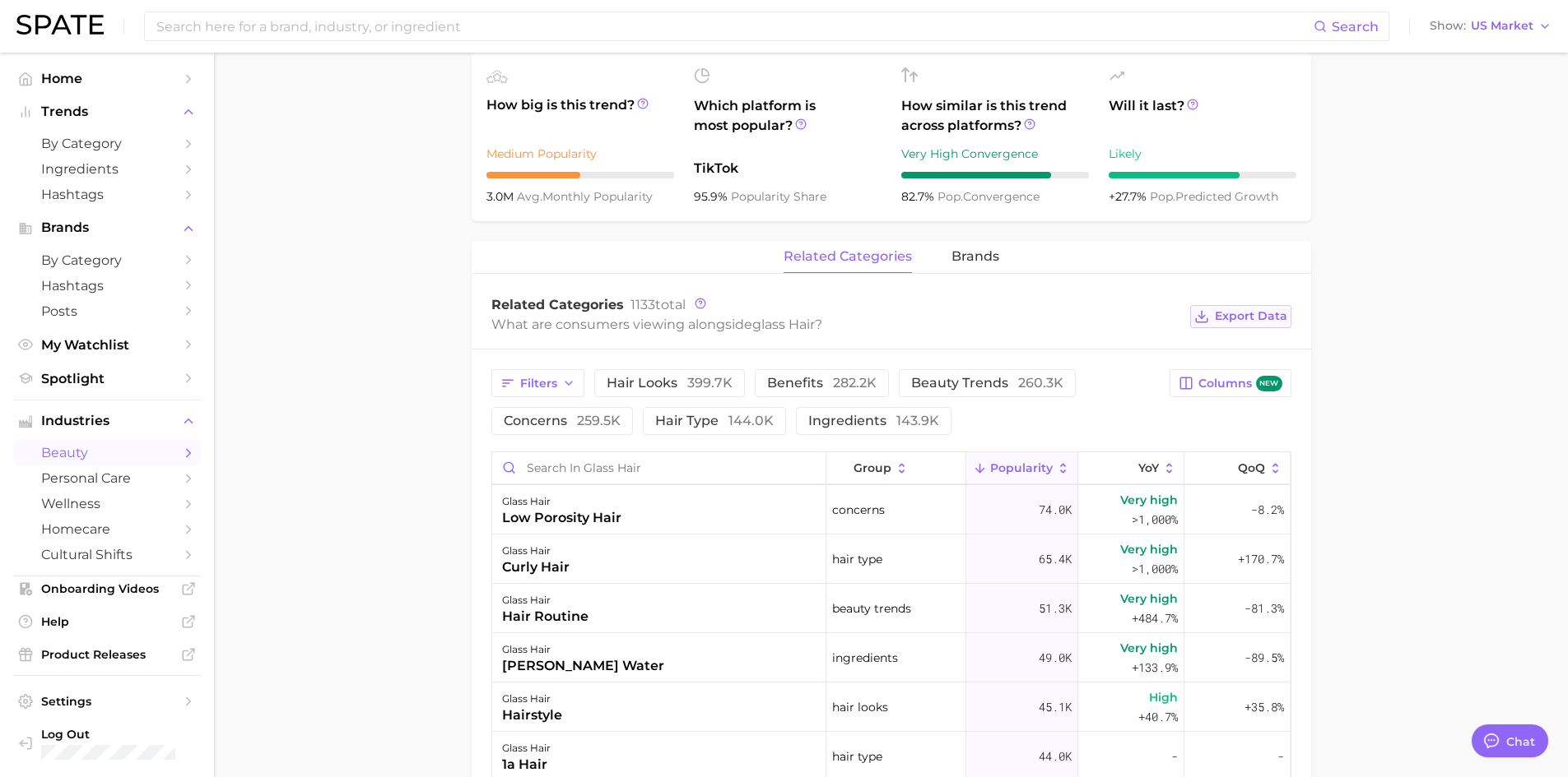
click at [1257, 315] on span "Export Data" at bounding box center [1251, 316] width 73 height 14
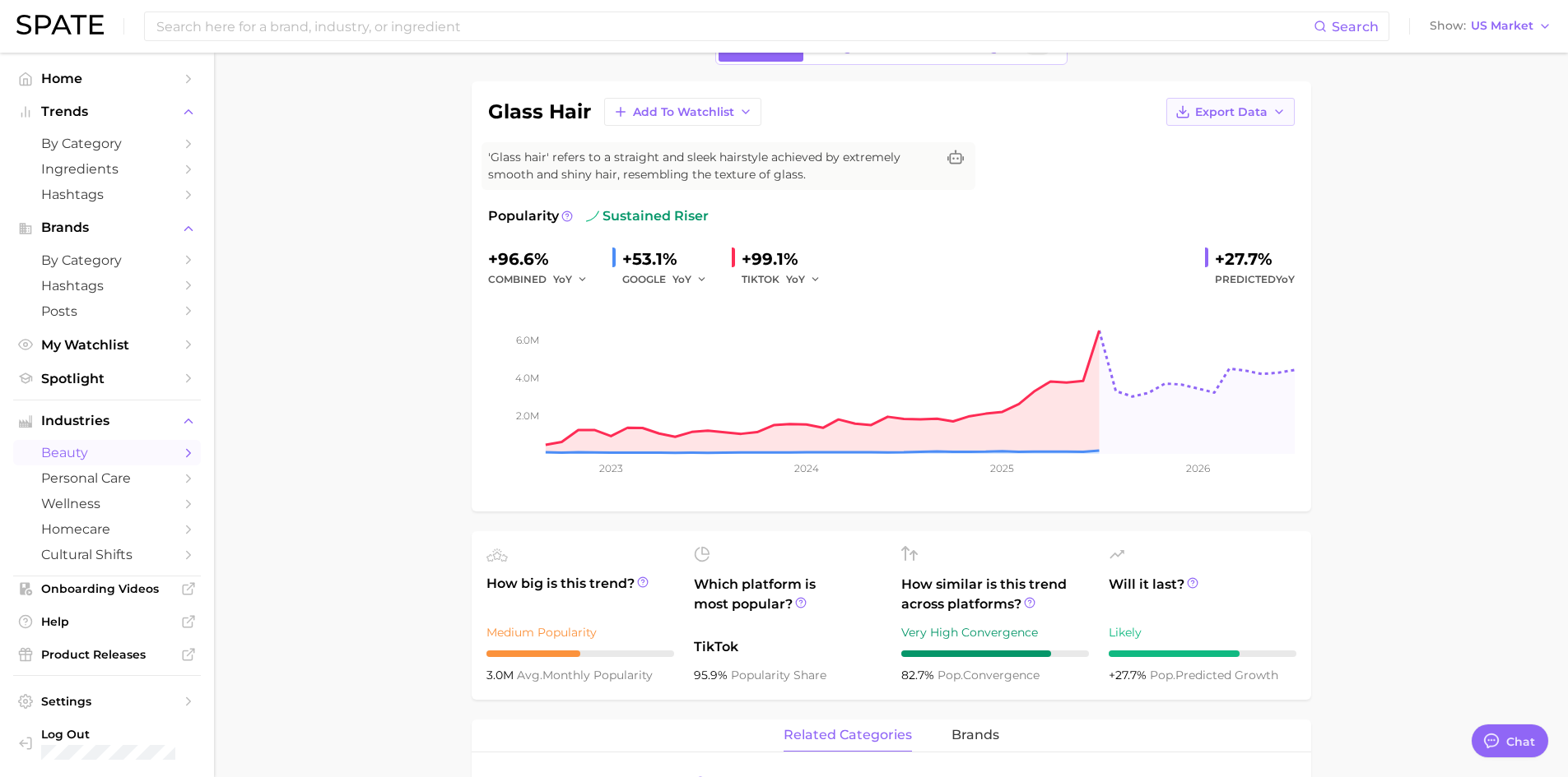
scroll to position [0, 0]
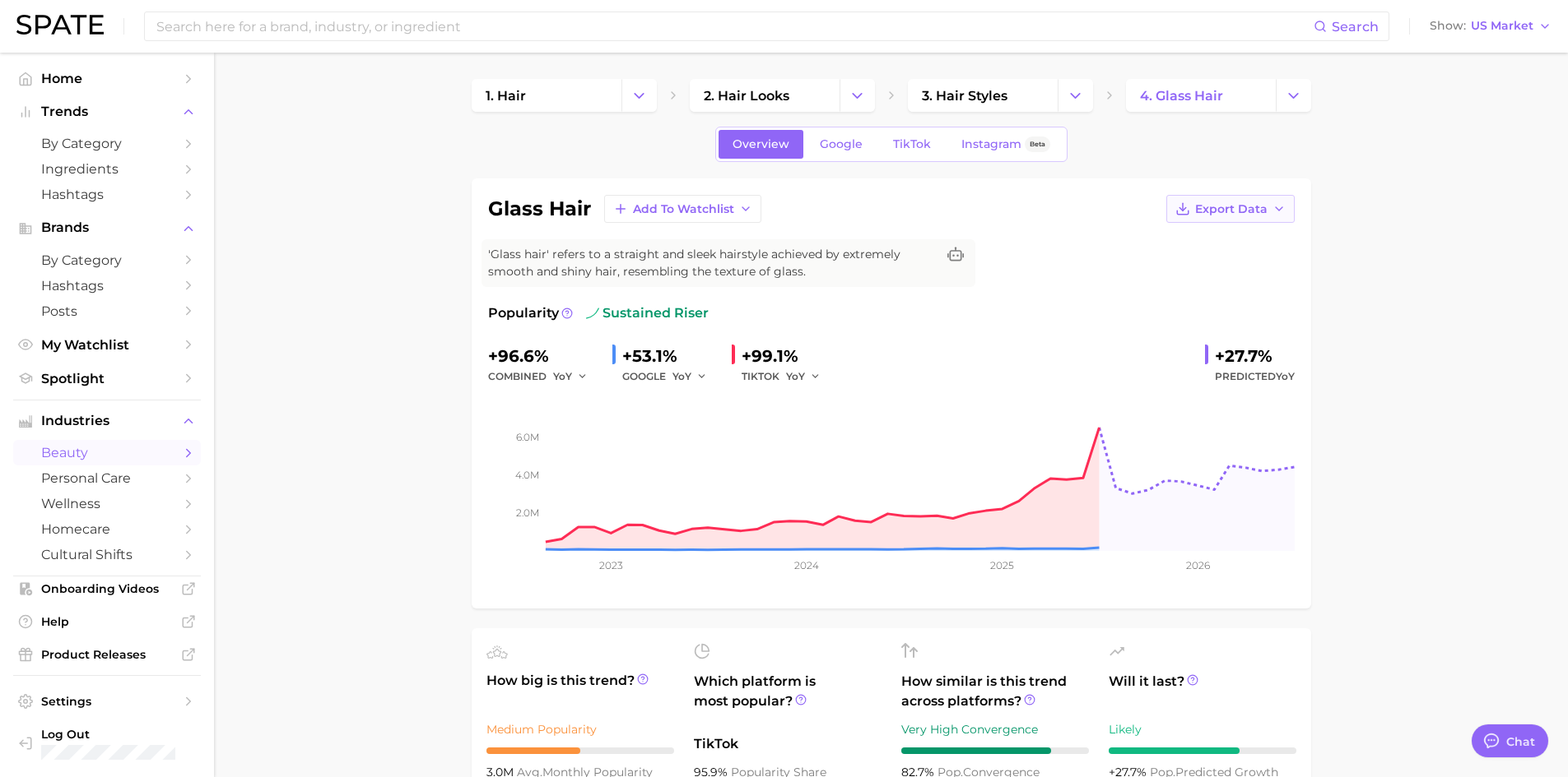
click at [1183, 216] on icon "button" at bounding box center [1182, 209] width 15 height 15
click at [1164, 264] on span "Time Series Image" at bounding box center [1196, 269] width 110 height 14
